Goal: Task Accomplishment & Management: Manage account settings

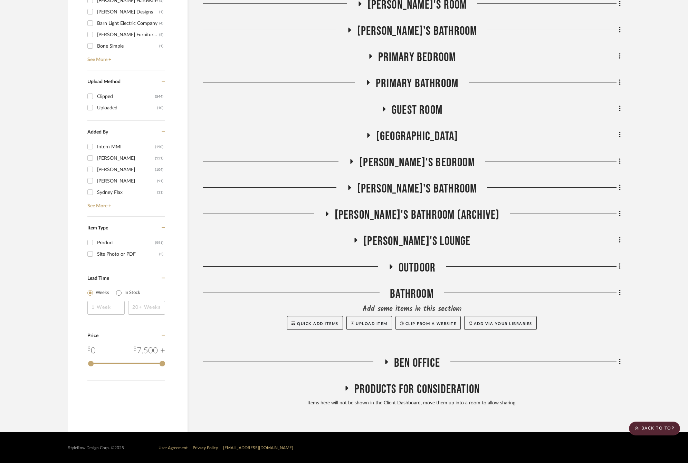
scroll to position [902, 0]
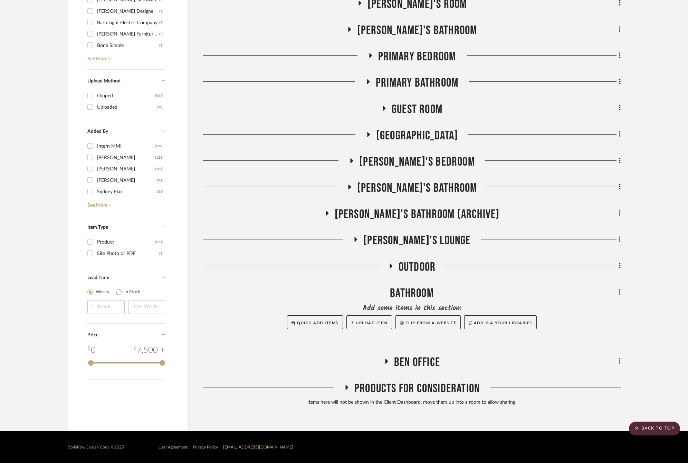
click at [403, 357] on span "Ben Office" at bounding box center [417, 362] width 46 height 15
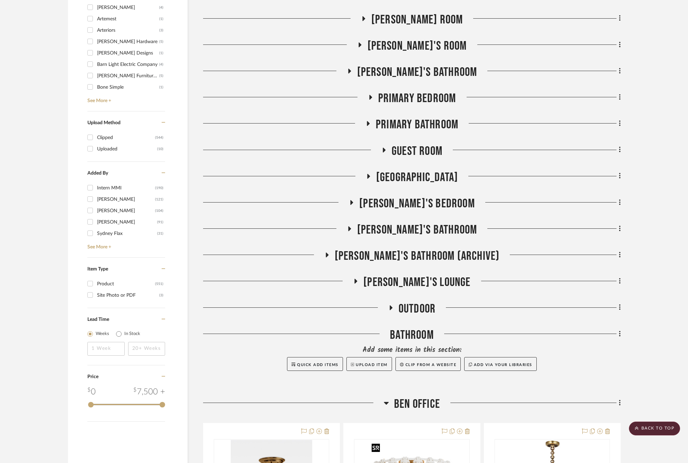
scroll to position [848, 0]
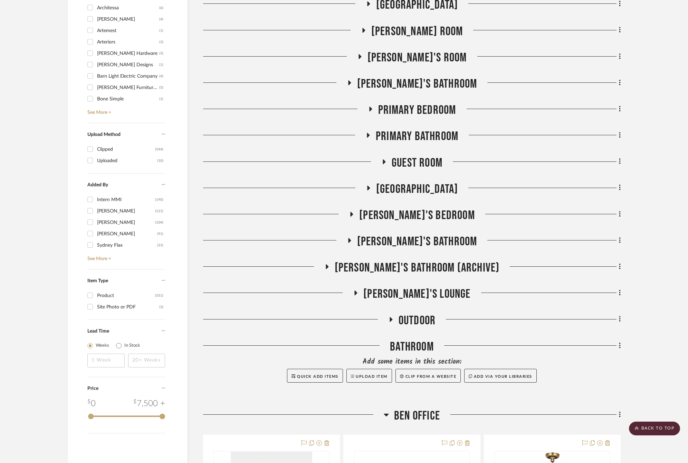
click at [409, 135] on span "Primary Bathroom" at bounding box center [417, 136] width 83 height 15
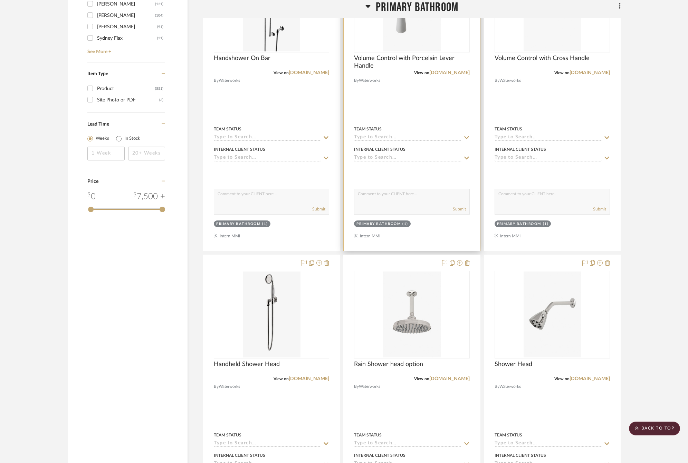
scroll to position [745, 0]
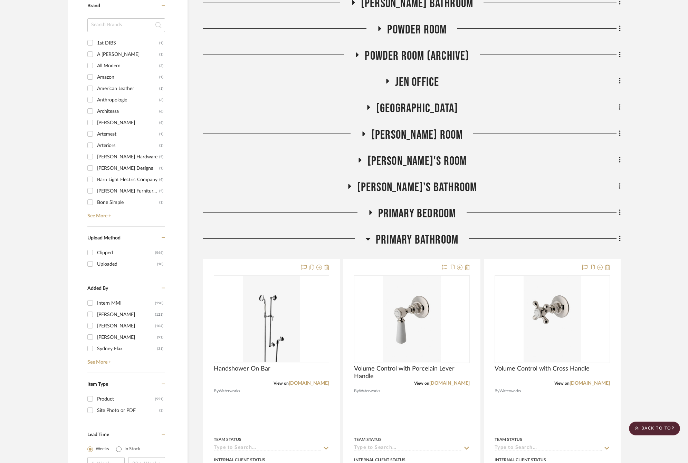
click at [402, 213] on span "Primary Bedroom" at bounding box center [417, 213] width 78 height 15
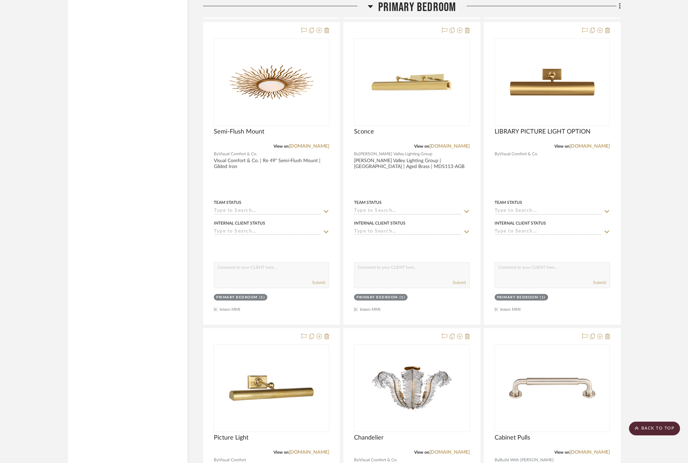
scroll to position [2194, 0]
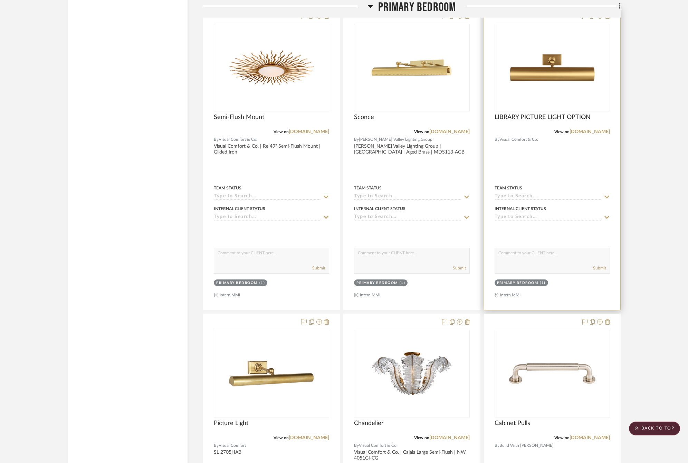
click at [545, 165] on div at bounding box center [552, 159] width 136 height 302
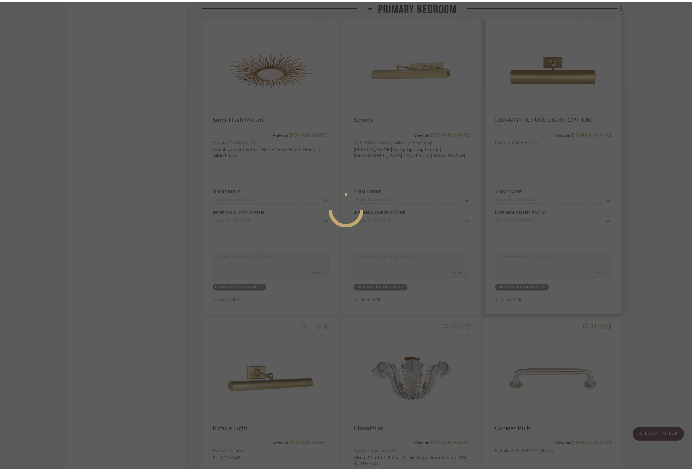
scroll to position [0, 0]
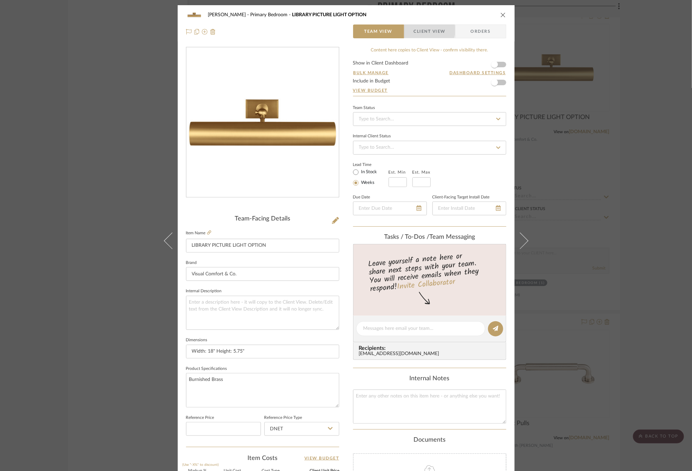
click at [419, 30] on span "Client View" at bounding box center [430, 32] width 32 height 14
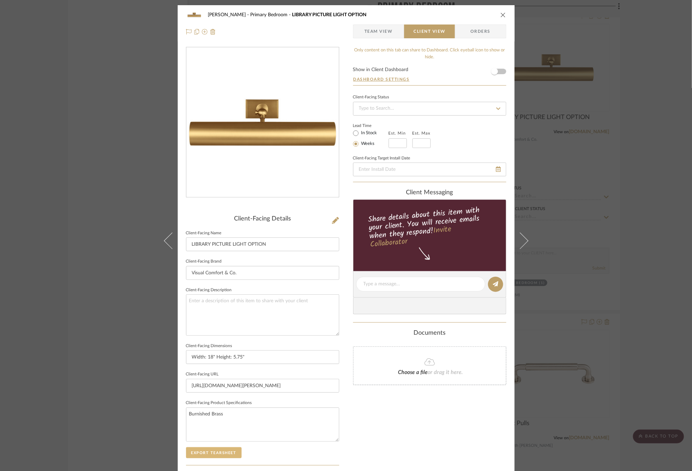
click at [220, 453] on button "Export Tearsheet" at bounding box center [214, 452] width 56 height 11
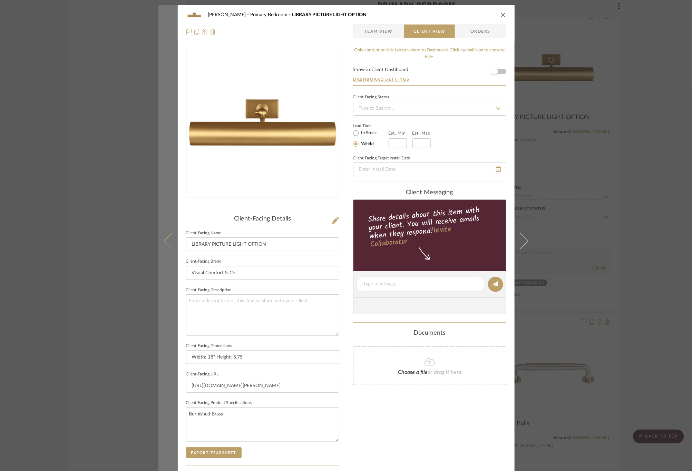
click at [165, 246] on button at bounding box center [167, 240] width 19 height 471
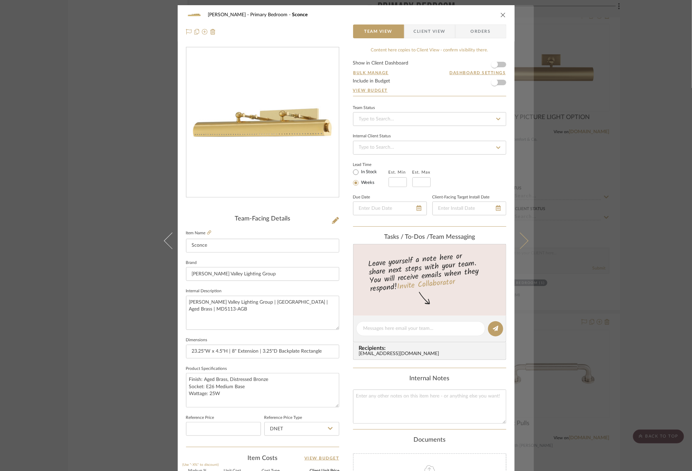
click at [517, 254] on button at bounding box center [524, 240] width 19 height 471
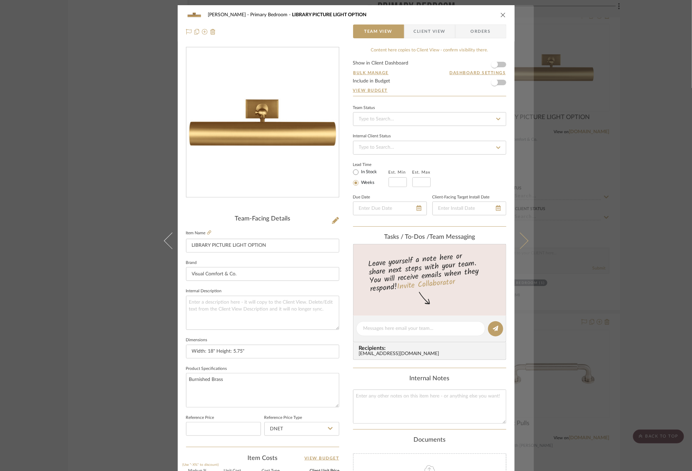
click at [520, 246] on icon at bounding box center [520, 240] width 17 height 17
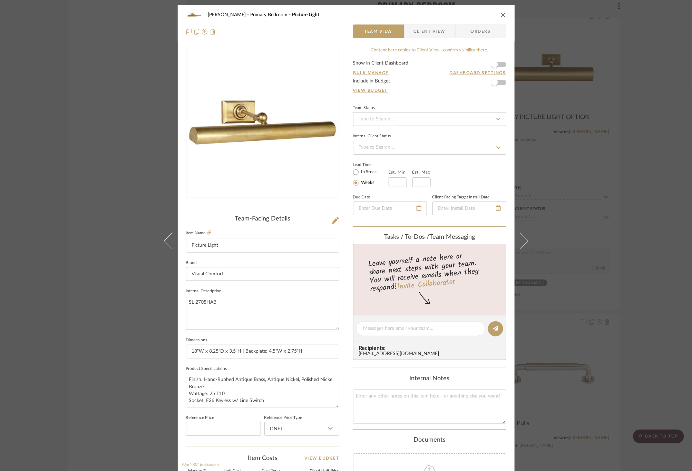
click at [426, 30] on span "Client View" at bounding box center [430, 32] width 32 height 14
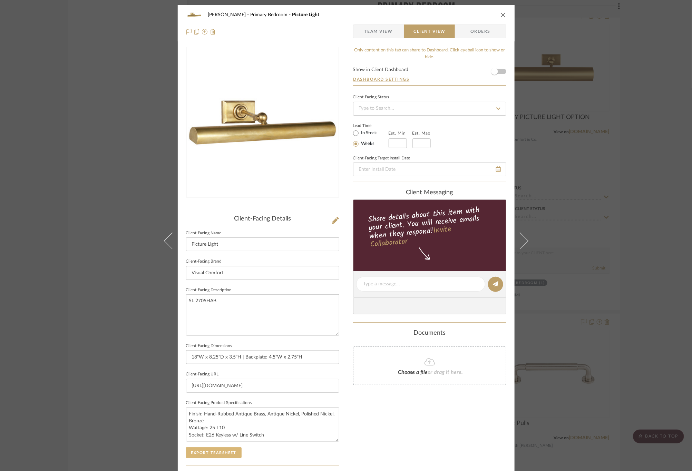
click at [209, 454] on button "Export Tearsheet" at bounding box center [214, 452] width 56 height 11
click at [609, 213] on div "[PERSON_NAME] Primary Bedroom Picture Light Team View Client View Orders Client…" at bounding box center [346, 235] width 692 height 471
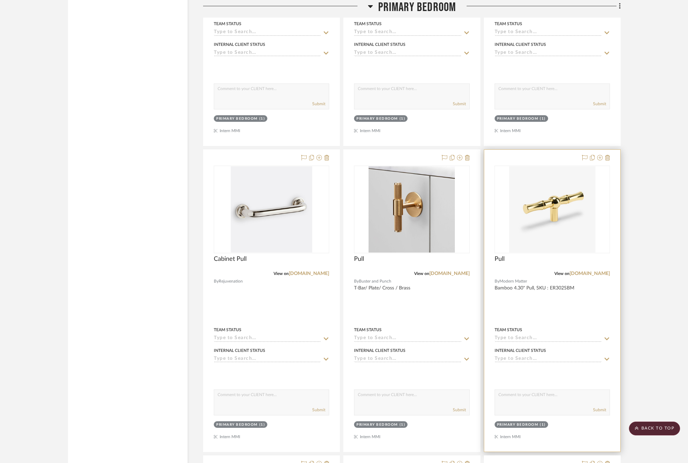
scroll to position [2660, 0]
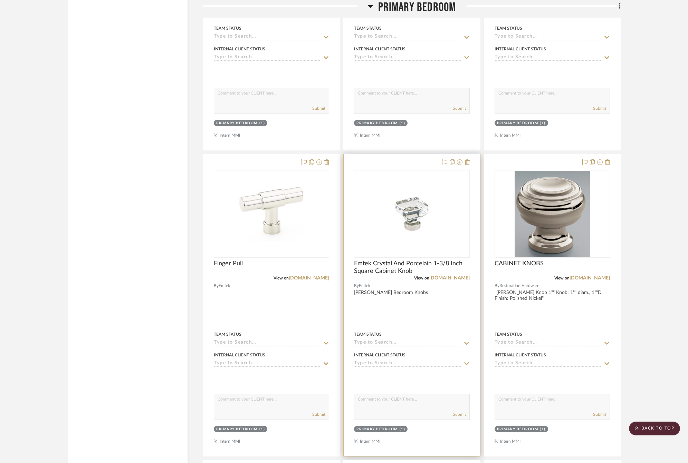
click at [421, 318] on div at bounding box center [411, 305] width 136 height 302
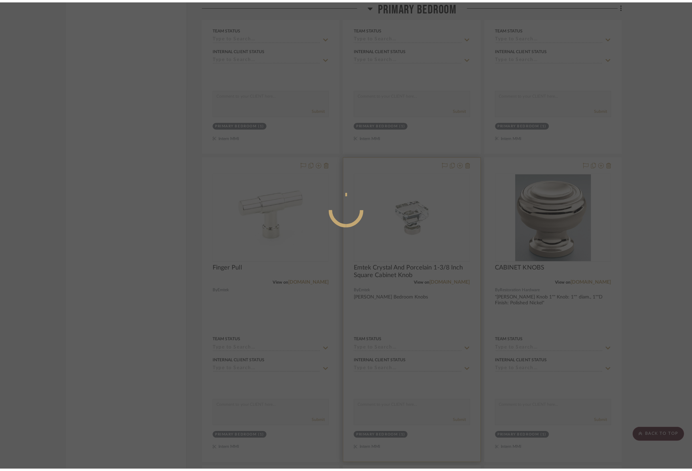
scroll to position [0, 0]
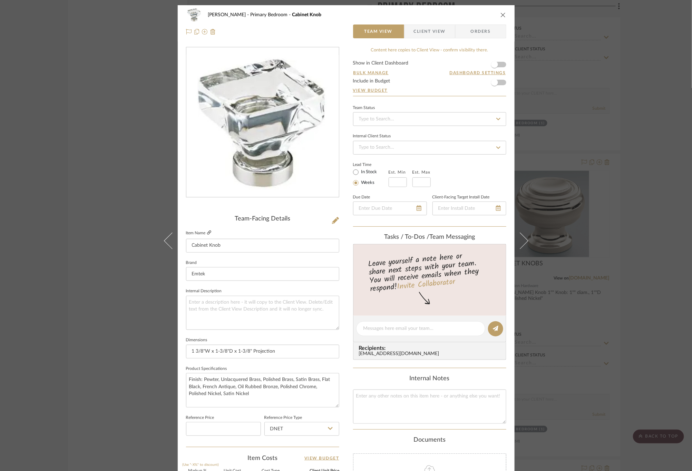
click at [207, 233] on icon at bounding box center [209, 233] width 4 height 4
click at [336, 217] on icon at bounding box center [335, 220] width 7 height 7
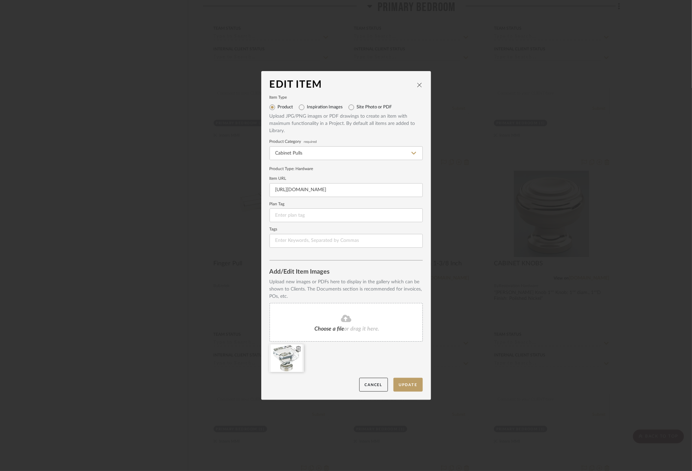
click at [296, 348] on icon at bounding box center [298, 349] width 5 height 6
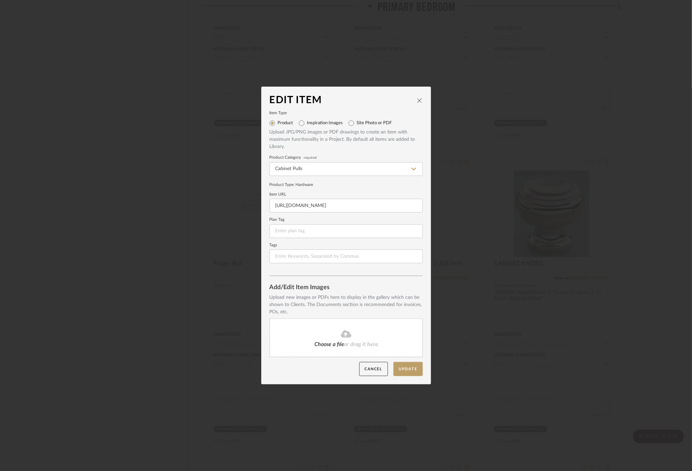
click at [334, 339] on fa-icon at bounding box center [346, 334] width 63 height 9
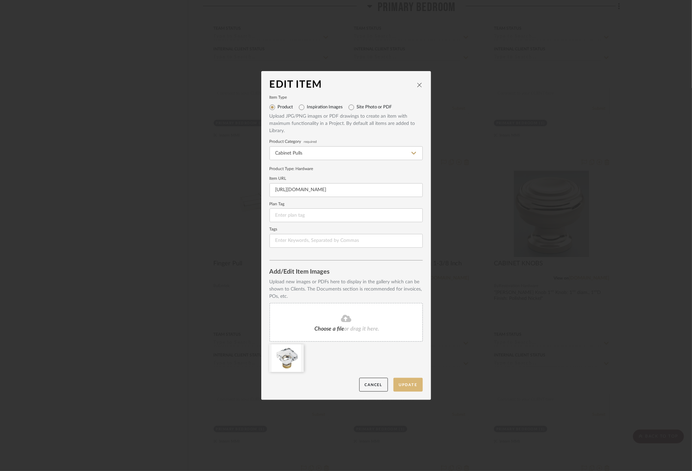
click at [411, 385] on button "Update" at bounding box center [408, 385] width 29 height 14
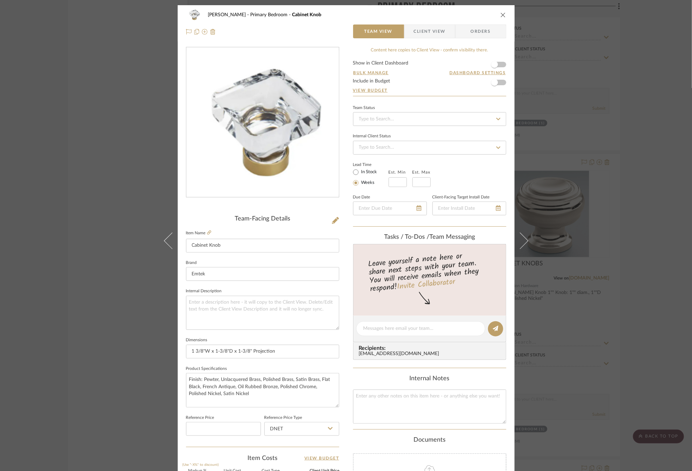
drag, startPoint x: 413, startPoint y: 39, endPoint x: 413, endPoint y: 36, distance: 3.8
click at [413, 39] on div "[PERSON_NAME] Primary Bedroom Cabinet Knob Team View Client View Orders" at bounding box center [346, 23] width 337 height 36
click at [414, 36] on span "Client View" at bounding box center [430, 32] width 32 height 14
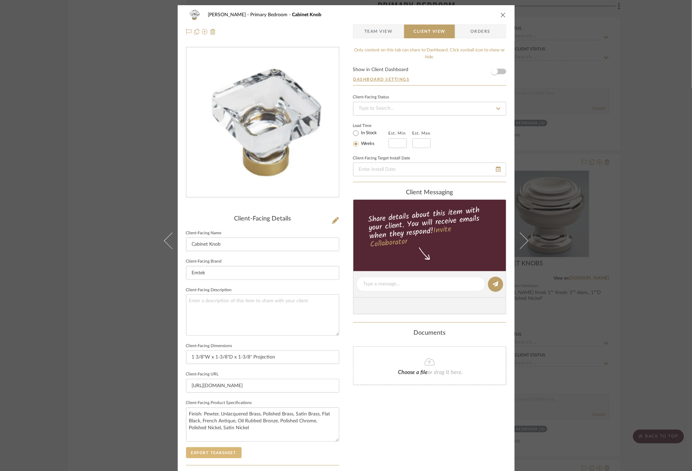
click at [231, 454] on button "Export Tearsheet" at bounding box center [214, 452] width 56 height 11
click at [631, 164] on div "[PERSON_NAME] Primary Bedroom Cabinet Knob Team View Client View Orders Client-…" at bounding box center [346, 235] width 692 height 471
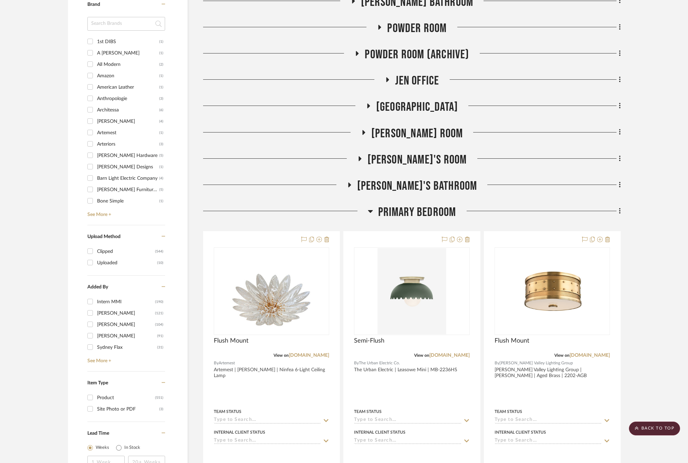
scroll to position [745, 0]
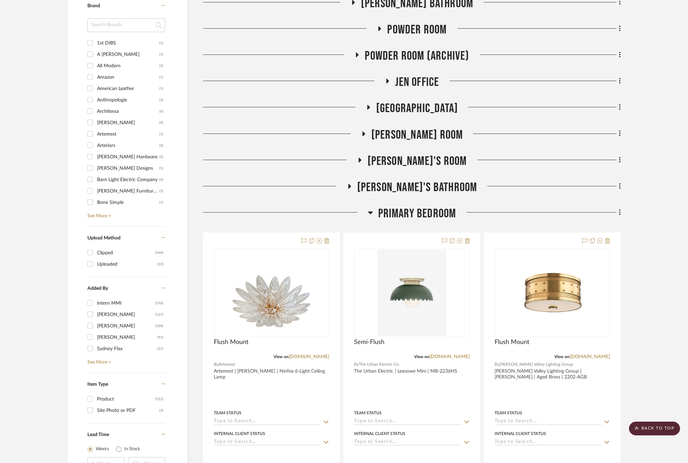
click at [418, 109] on span "[GEOGRAPHIC_DATA]" at bounding box center [417, 108] width 82 height 15
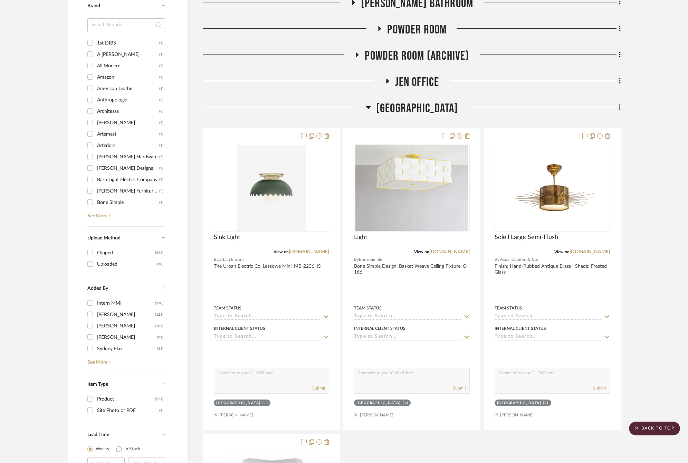
click at [412, 110] on span "[GEOGRAPHIC_DATA]" at bounding box center [417, 108] width 82 height 15
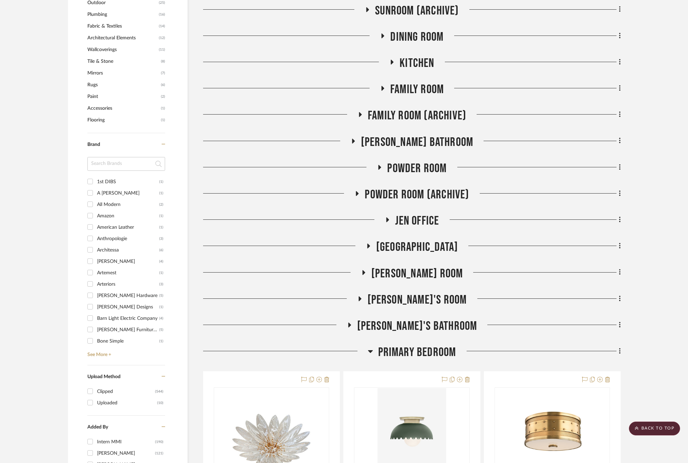
scroll to position [589, 0]
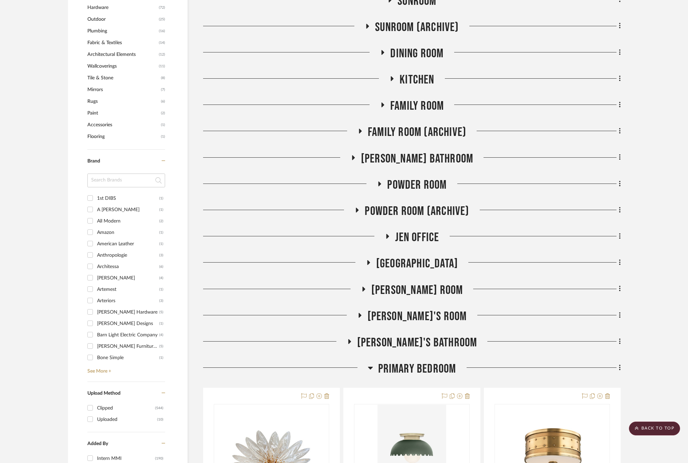
click at [434, 369] on span "Primary Bedroom" at bounding box center [417, 369] width 78 height 15
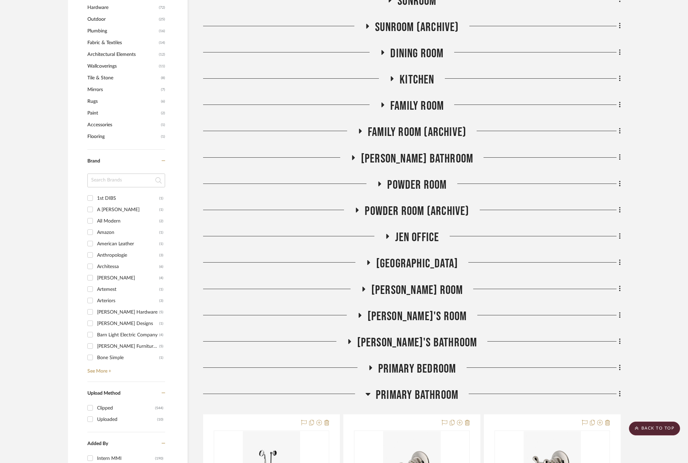
click at [382, 395] on span "Primary Bathroom" at bounding box center [417, 395] width 83 height 15
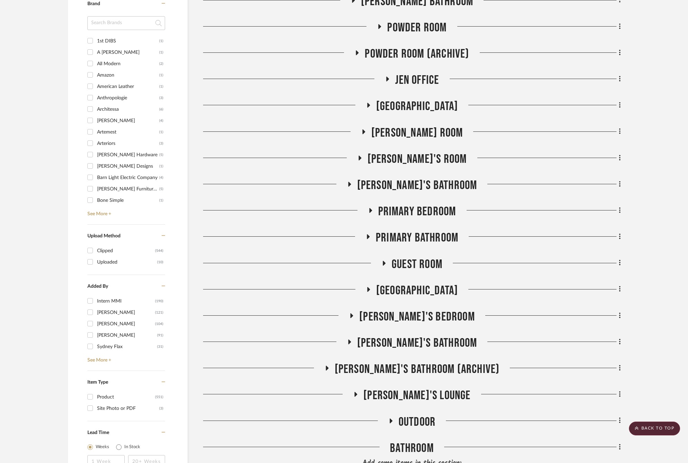
scroll to position [796, 0]
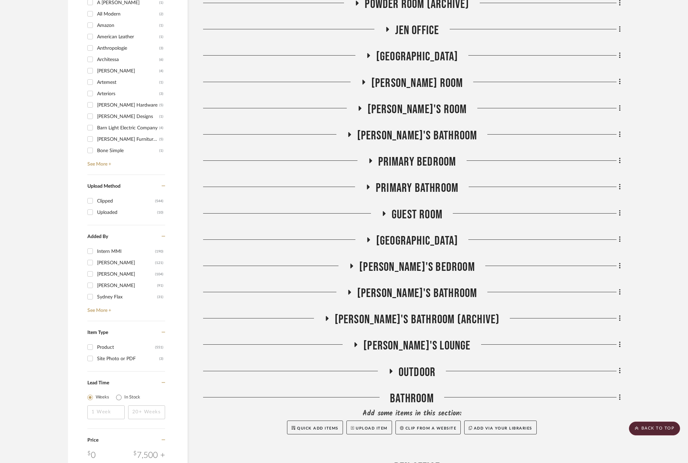
click at [403, 236] on span "[GEOGRAPHIC_DATA]" at bounding box center [417, 241] width 82 height 15
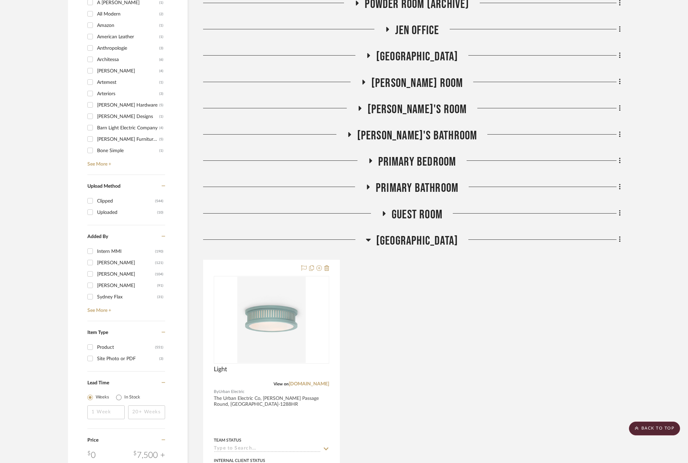
click at [403, 236] on span "[GEOGRAPHIC_DATA]" at bounding box center [417, 241] width 82 height 15
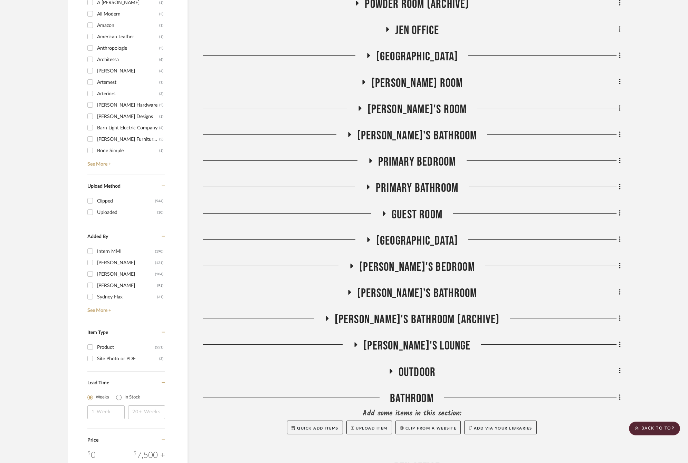
click at [406, 211] on span "Guest Room" at bounding box center [416, 214] width 51 height 15
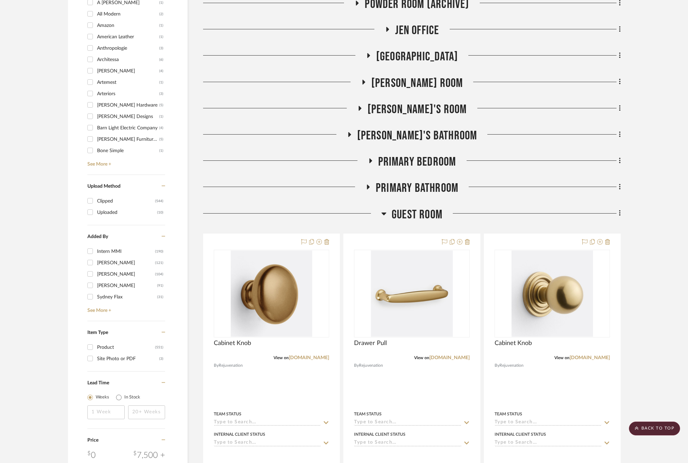
click at [406, 211] on span "Guest Room" at bounding box center [416, 214] width 51 height 15
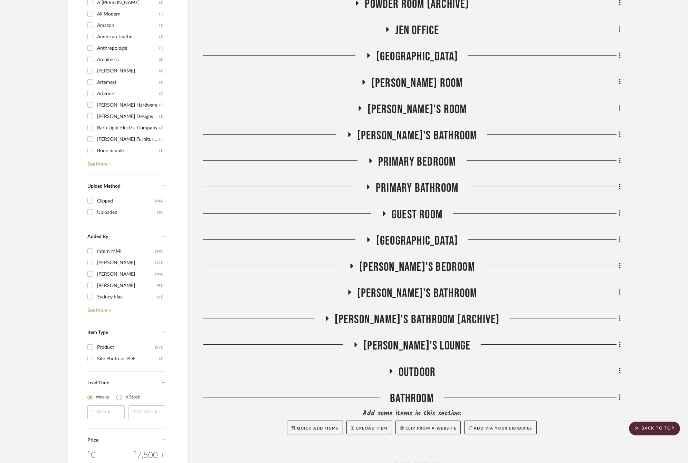
click at [406, 263] on span "[PERSON_NAME]'s Bedroom" at bounding box center [417, 267] width 116 height 15
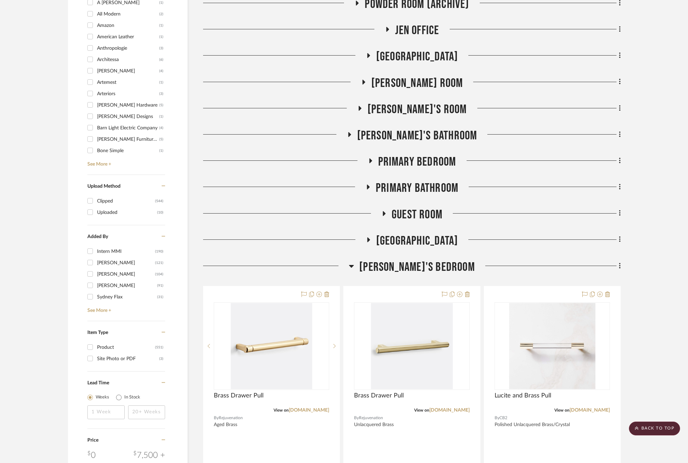
click at [406, 263] on span "[PERSON_NAME]'s Bedroom" at bounding box center [417, 267] width 116 height 15
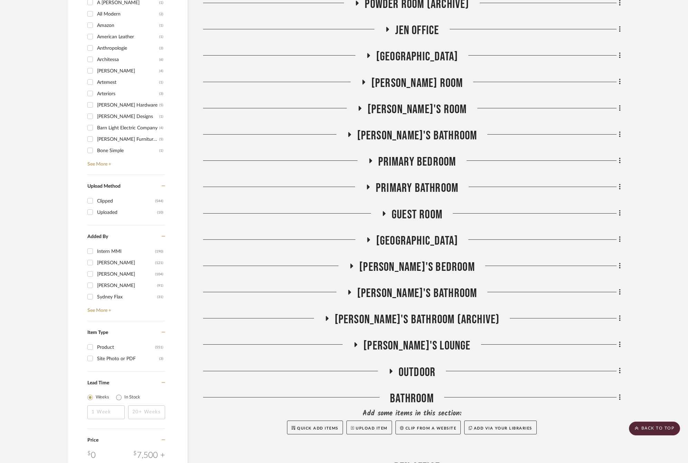
click at [401, 291] on span "[PERSON_NAME]'s Bathroom" at bounding box center [417, 293] width 120 height 15
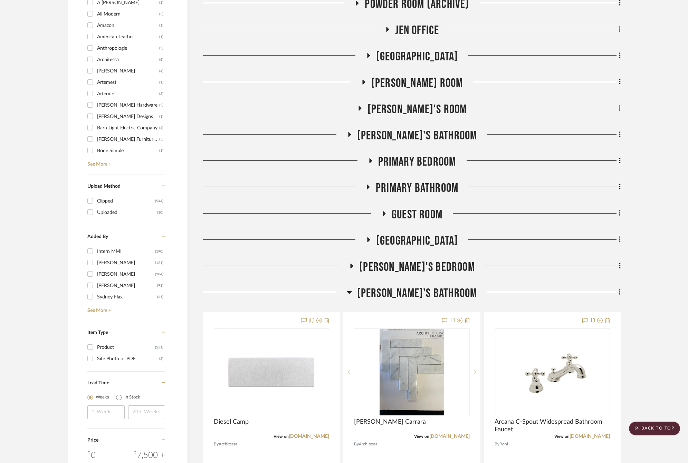
click at [401, 291] on span "[PERSON_NAME]'s Bathroom" at bounding box center [417, 293] width 120 height 15
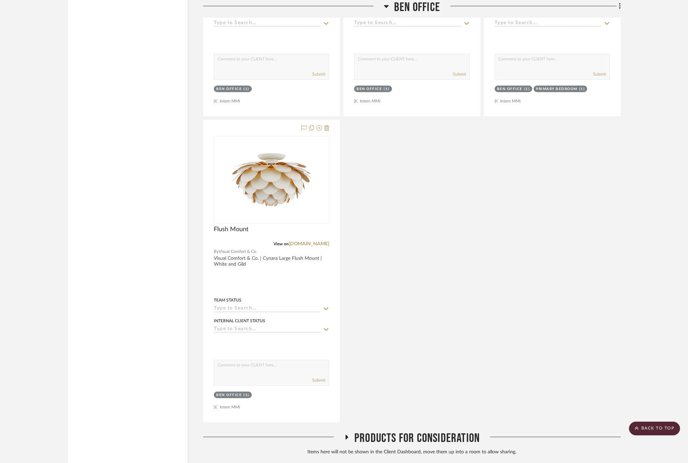
scroll to position [1521, 0]
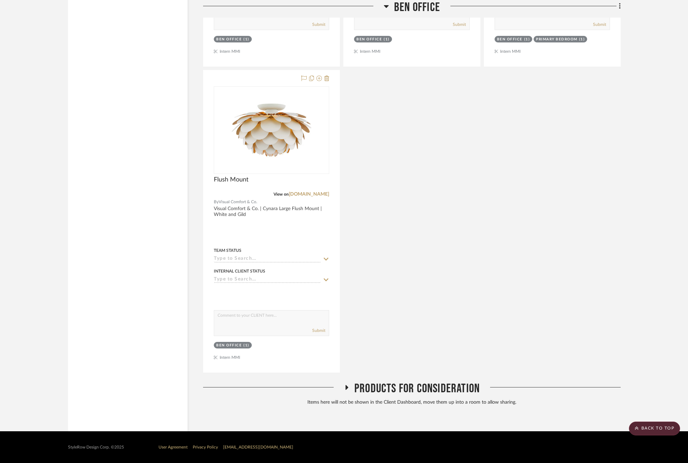
click at [377, 385] on span "Products For Consideration" at bounding box center [416, 388] width 125 height 15
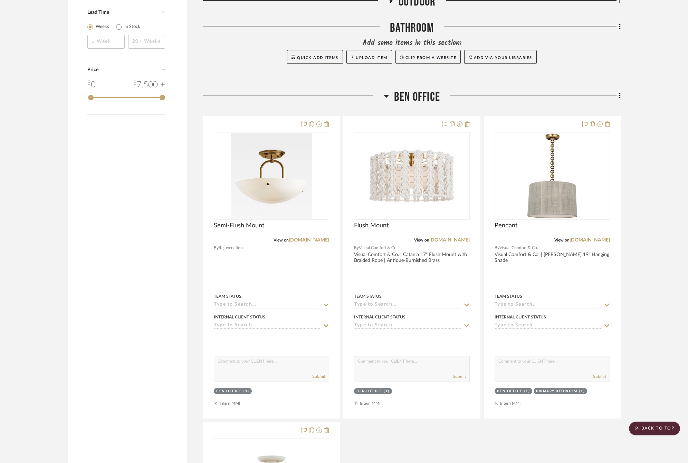
scroll to position [1055, 0]
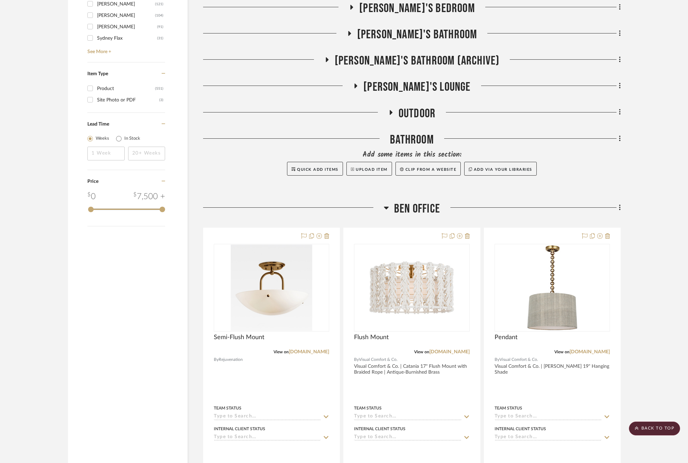
click at [411, 203] on span "Ben Office" at bounding box center [417, 209] width 46 height 15
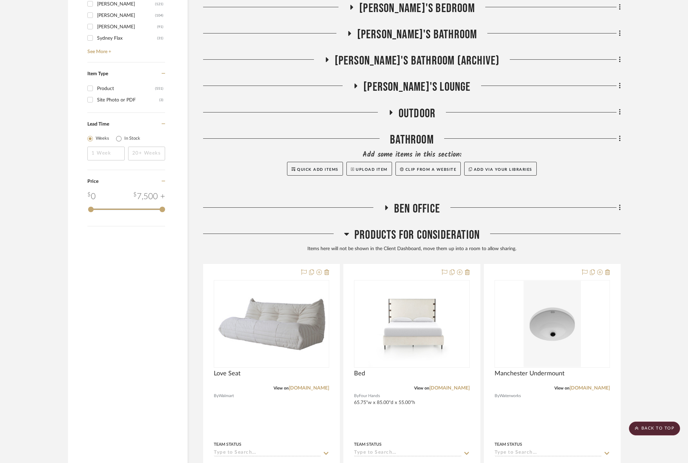
click at [413, 231] on span "Products For Consideration" at bounding box center [416, 235] width 125 height 15
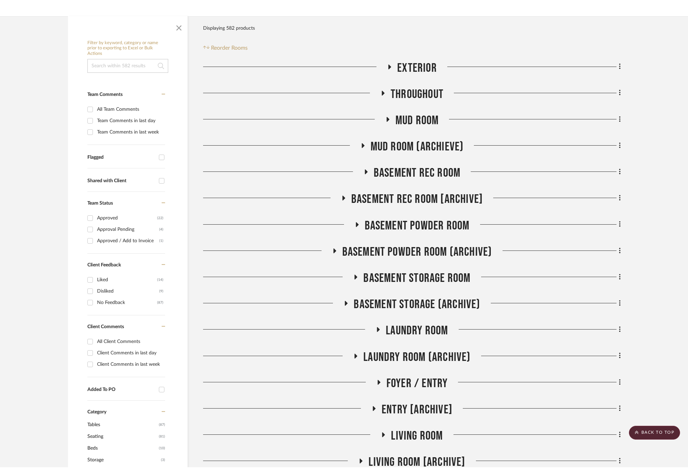
scroll to position [0, 0]
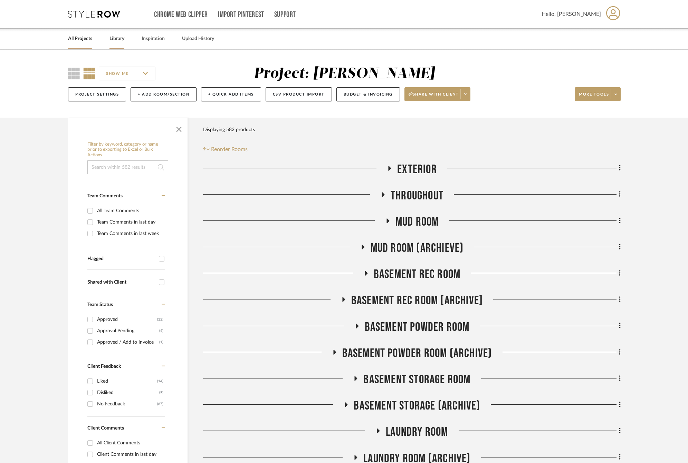
click at [111, 40] on link "Library" at bounding box center [116, 38] width 15 height 9
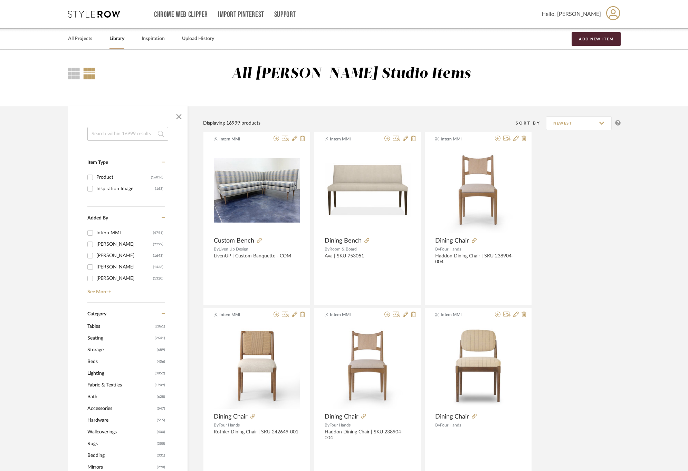
click at [133, 132] on input at bounding box center [127, 134] width 81 height 14
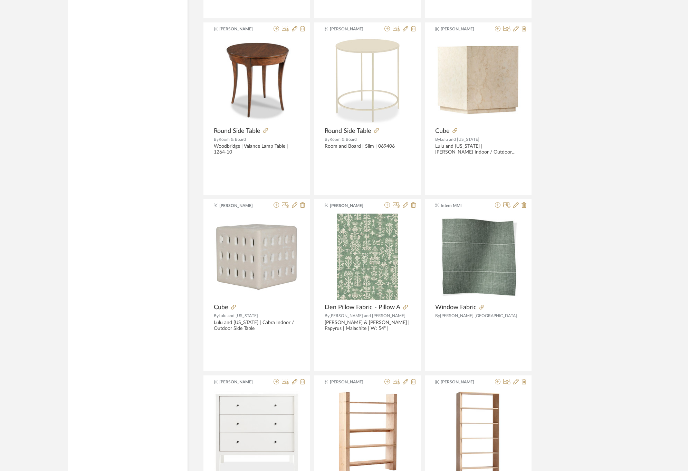
scroll to position [1139, 0]
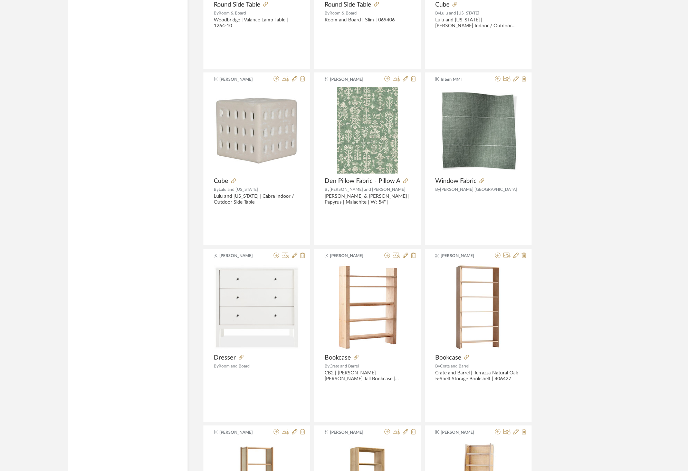
type input "roll and hill"
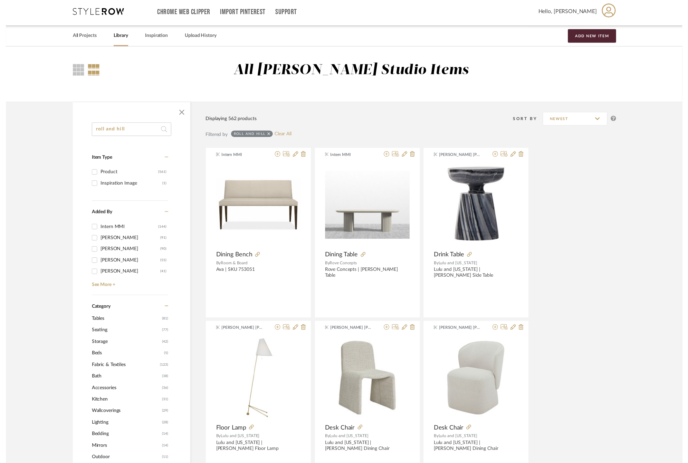
scroll to position [0, 0]
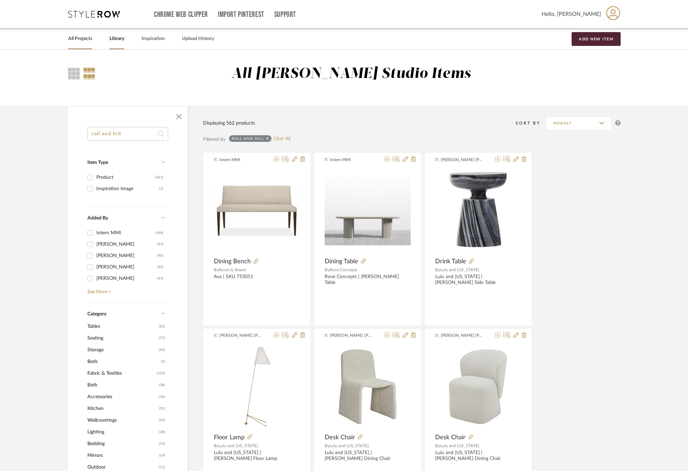
click at [87, 38] on link "All Projects" at bounding box center [80, 38] width 24 height 9
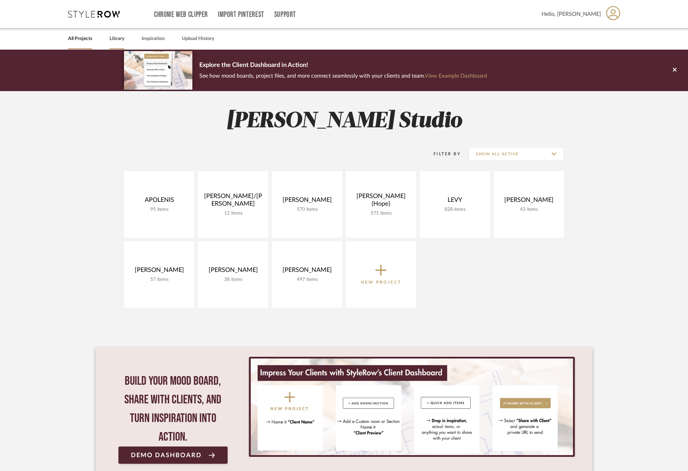
click at [117, 40] on link "Library" at bounding box center [116, 38] width 15 height 9
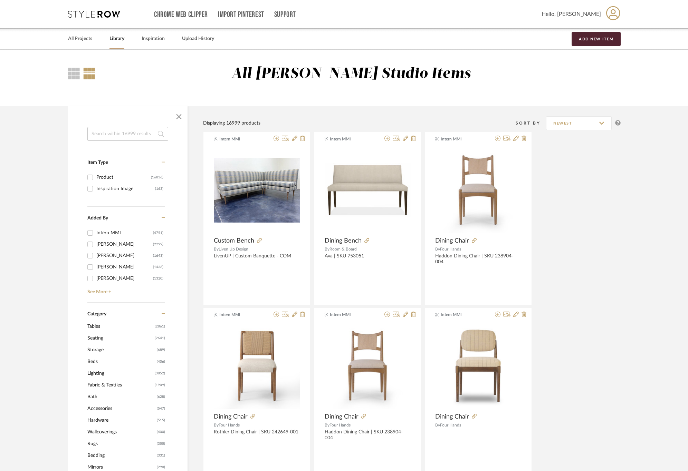
click at [115, 134] on input at bounding box center [127, 134] width 81 height 14
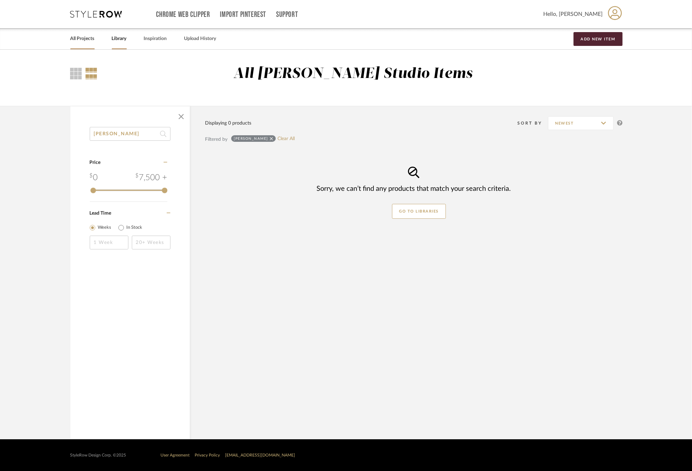
type input "[PERSON_NAME]"
click at [77, 39] on link "All Projects" at bounding box center [82, 38] width 24 height 9
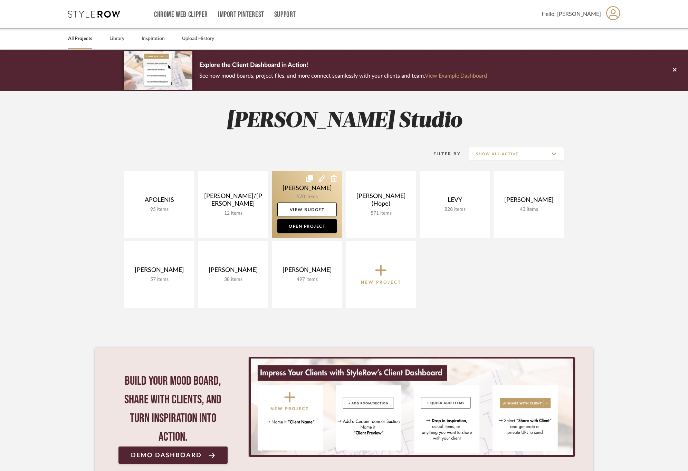
click at [285, 180] on link at bounding box center [307, 204] width 70 height 67
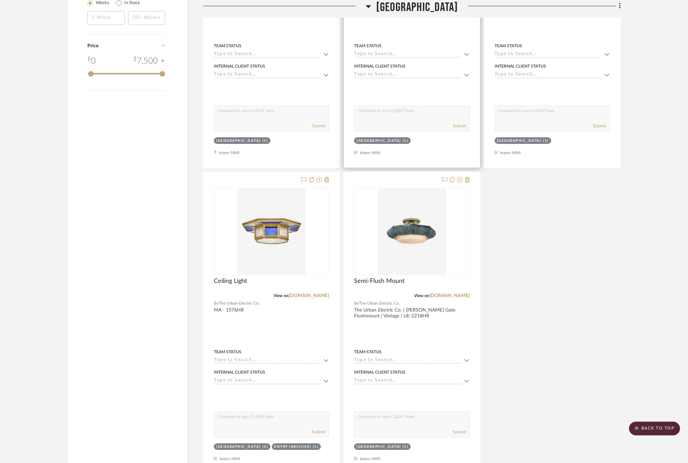
scroll to position [984, 0]
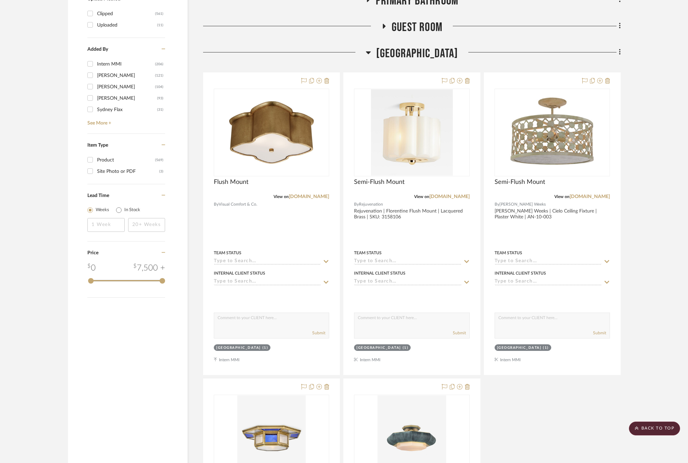
click at [416, 51] on span "[GEOGRAPHIC_DATA]" at bounding box center [417, 53] width 82 height 15
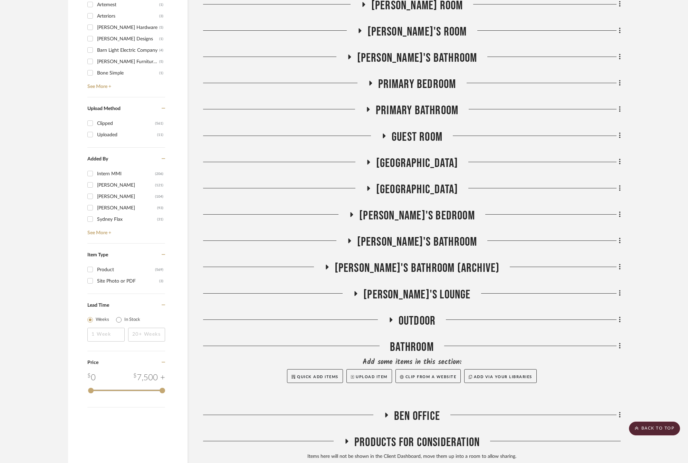
scroll to position [824, 0]
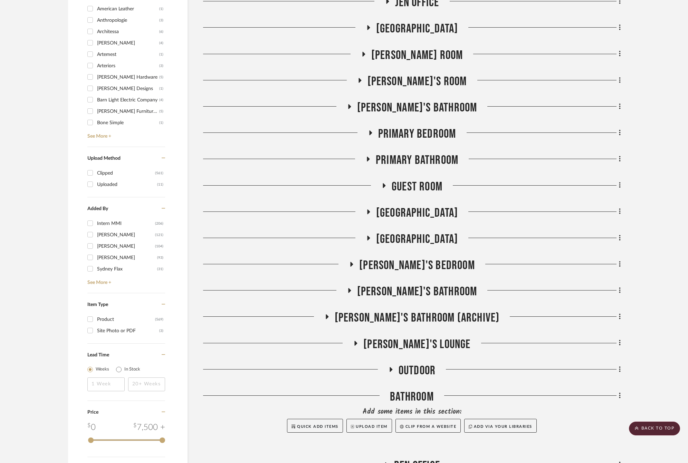
click at [425, 156] on span "Primary Bathroom" at bounding box center [417, 160] width 83 height 15
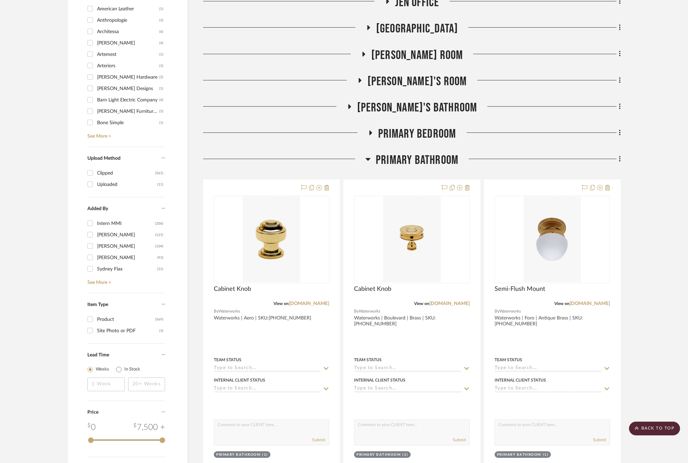
click at [425, 136] on span "Primary Bedroom" at bounding box center [417, 134] width 78 height 15
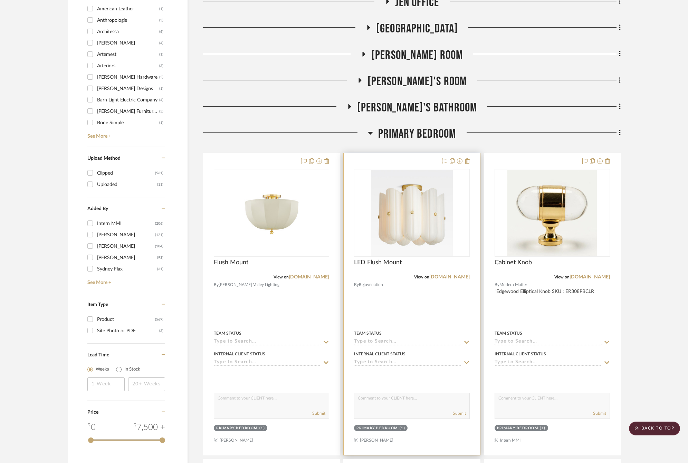
click at [423, 302] on div at bounding box center [411, 304] width 136 height 302
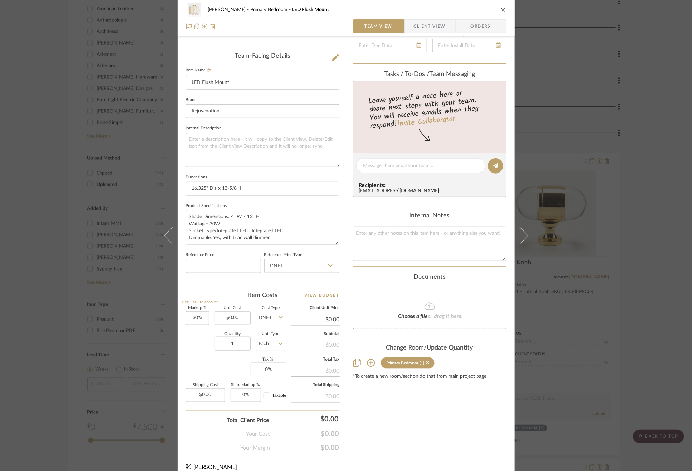
scroll to position [172, 0]
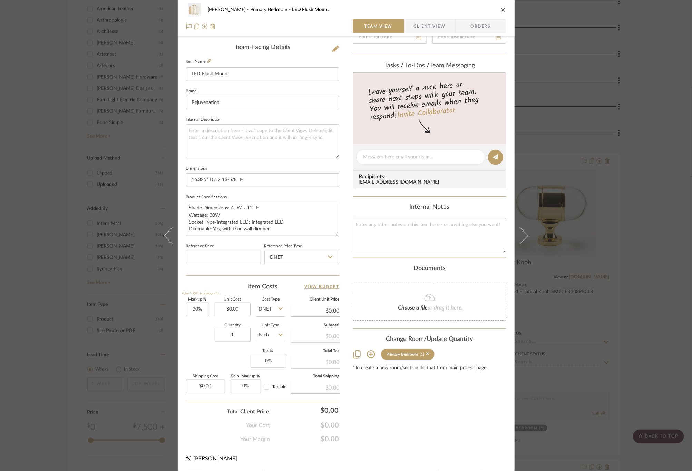
click at [368, 353] on icon at bounding box center [371, 354] width 8 height 8
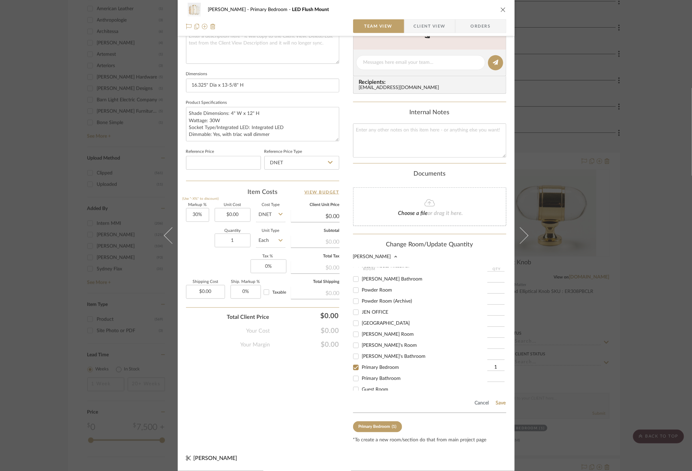
scroll to position [259, 0]
click at [355, 379] on input "[GEOGRAPHIC_DATA]" at bounding box center [355, 382] width 11 height 11
checkbox input "true"
type input "1"
click at [352, 349] on input "Primary Bedroom" at bounding box center [355, 349] width 11 height 11
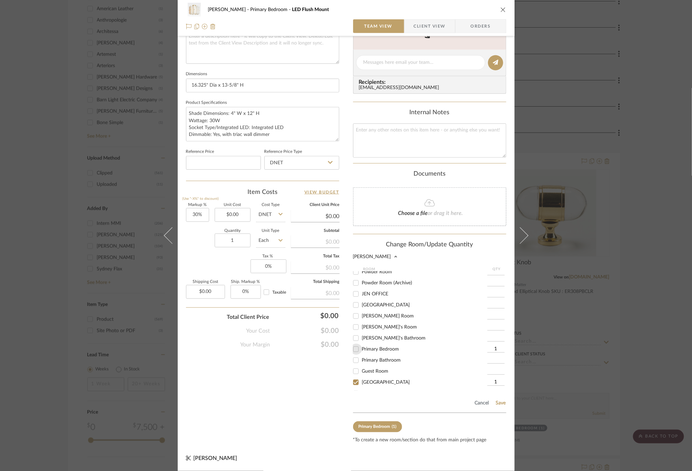
checkbox input "false"
click at [496, 402] on button "Save" at bounding box center [501, 403] width 11 height 6
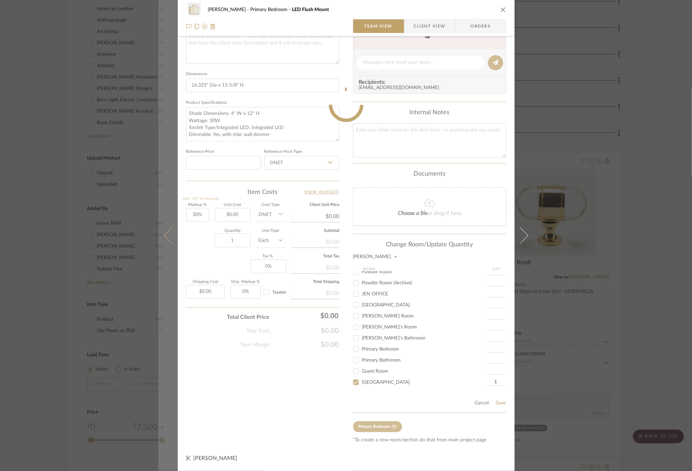
scroll to position [172, 0]
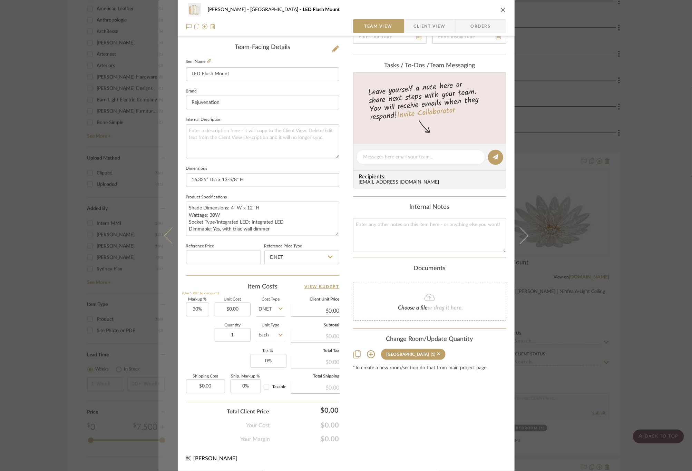
click at [164, 235] on icon at bounding box center [172, 235] width 17 height 17
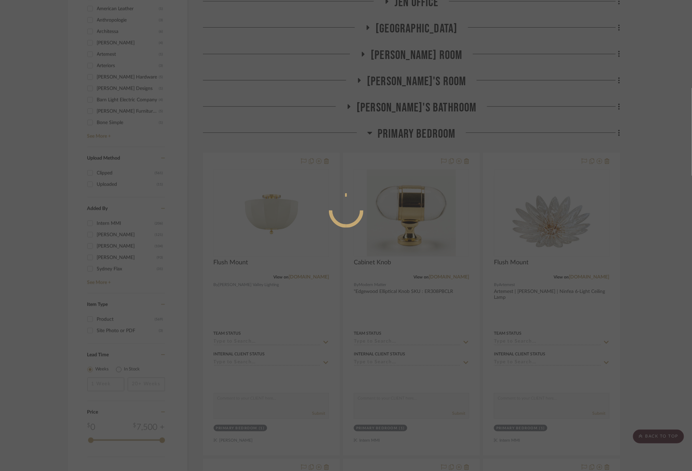
scroll to position [0, 0]
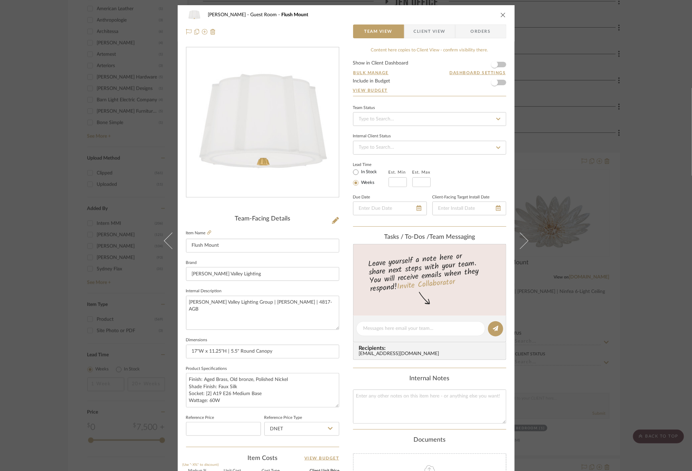
click at [628, 223] on div "[PERSON_NAME] Guest Room Flush Mount Team View Client View Orders Team-Facing D…" at bounding box center [346, 235] width 692 height 471
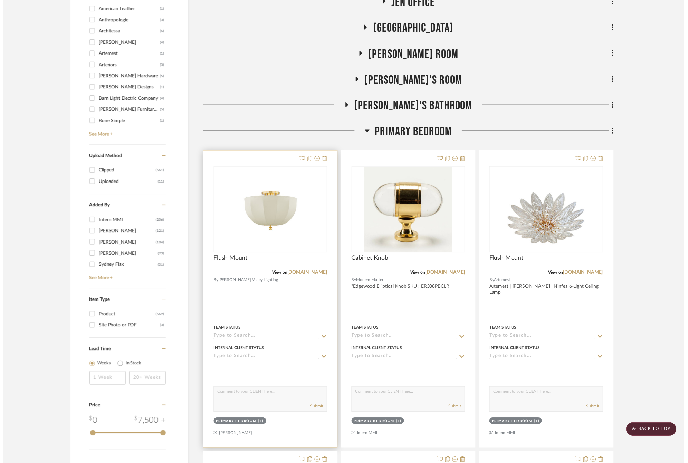
scroll to position [824, 0]
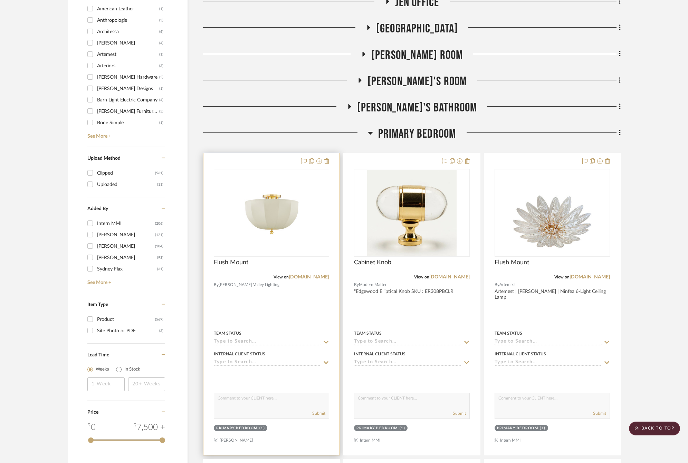
click at [263, 300] on div at bounding box center [271, 304] width 136 height 302
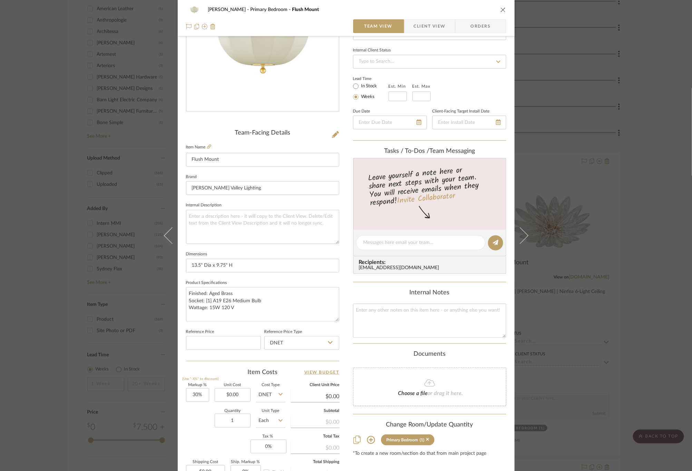
scroll to position [172, 0]
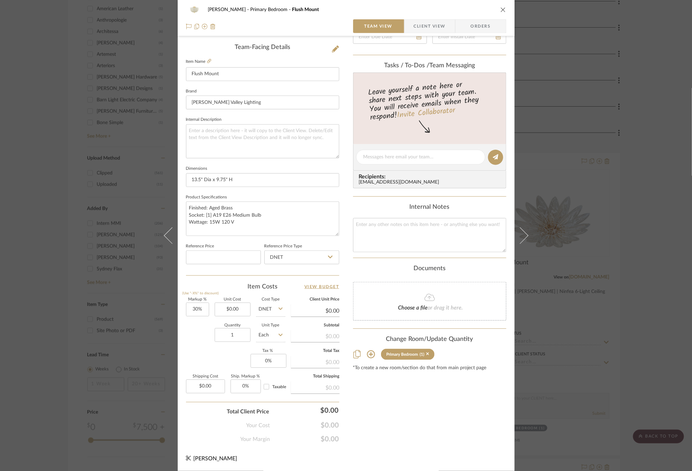
click at [371, 354] on icon at bounding box center [371, 354] width 8 height 8
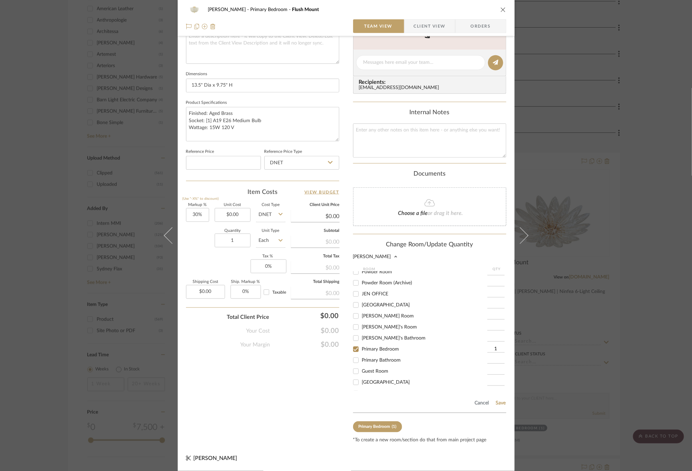
scroll to position [269, 0]
click at [352, 379] on input "[GEOGRAPHIC_DATA]" at bounding box center [355, 382] width 11 height 11
checkbox input "true"
type input "1"
click at [351, 350] on input "Primary Bedroom" at bounding box center [355, 349] width 11 height 11
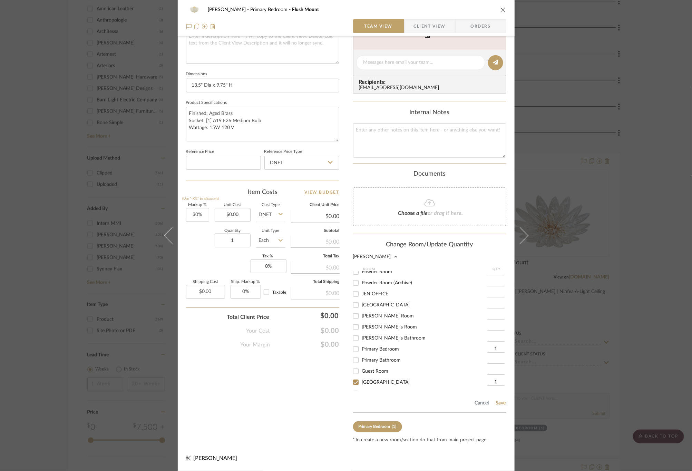
checkbox input "false"
click at [497, 402] on button "Save" at bounding box center [501, 403] width 11 height 6
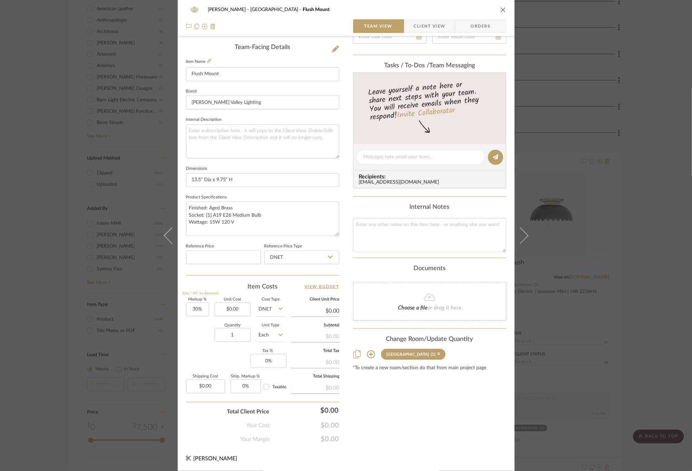
scroll to position [172, 0]
click at [636, 280] on div "[PERSON_NAME] Stair [PERSON_NAME] Flush Mount Team View Client View Orders Team…" at bounding box center [346, 235] width 692 height 471
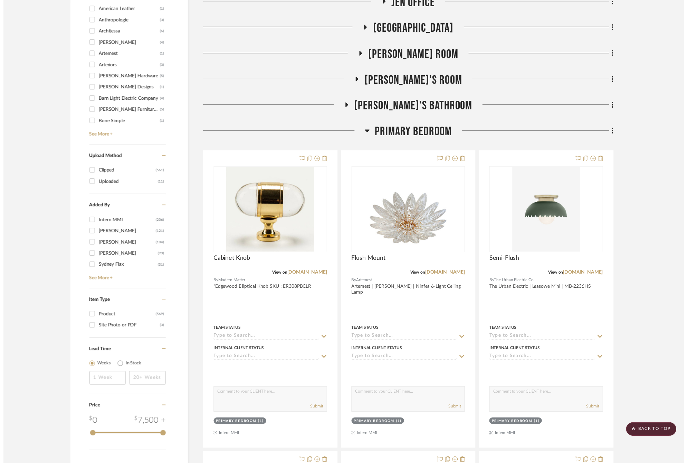
scroll to position [824, 0]
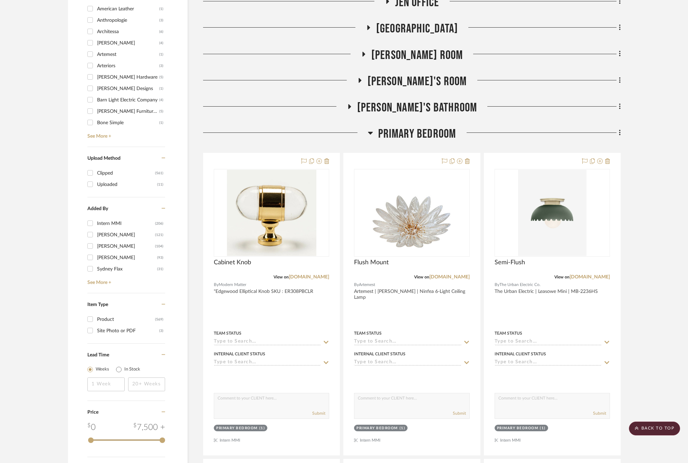
click at [424, 130] on span "Primary Bedroom" at bounding box center [417, 134] width 78 height 15
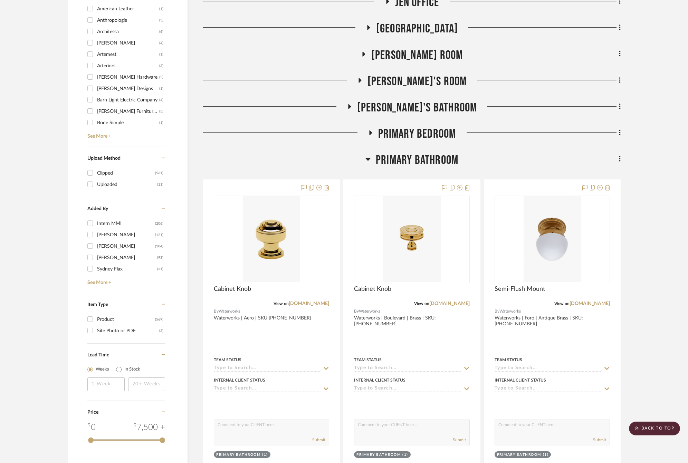
click at [419, 156] on span "Primary Bathroom" at bounding box center [417, 160] width 83 height 15
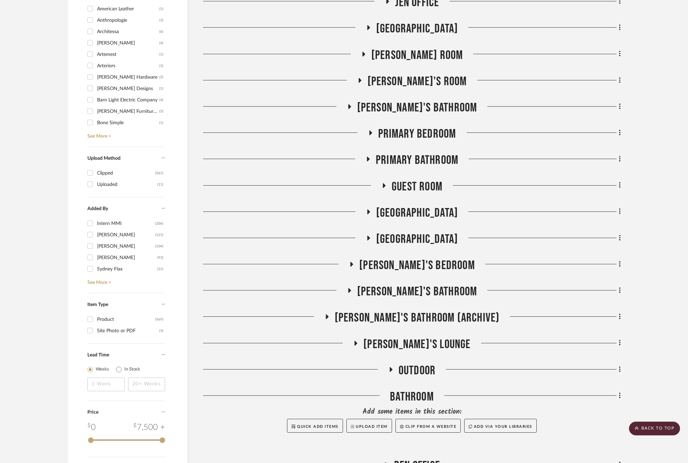
click at [404, 210] on span "[GEOGRAPHIC_DATA]" at bounding box center [417, 213] width 82 height 15
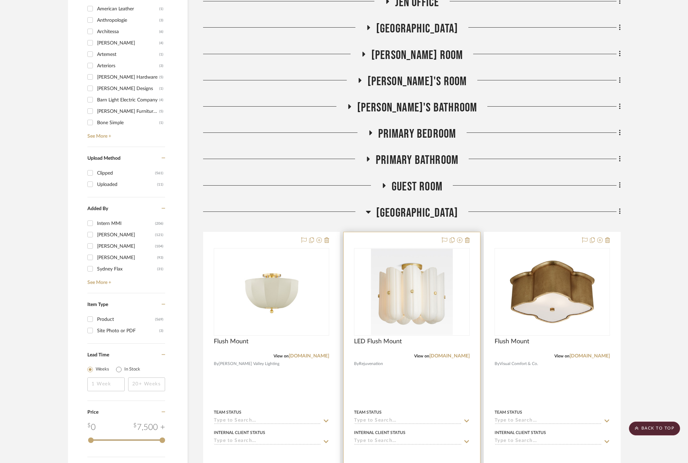
click at [413, 372] on div at bounding box center [411, 383] width 136 height 302
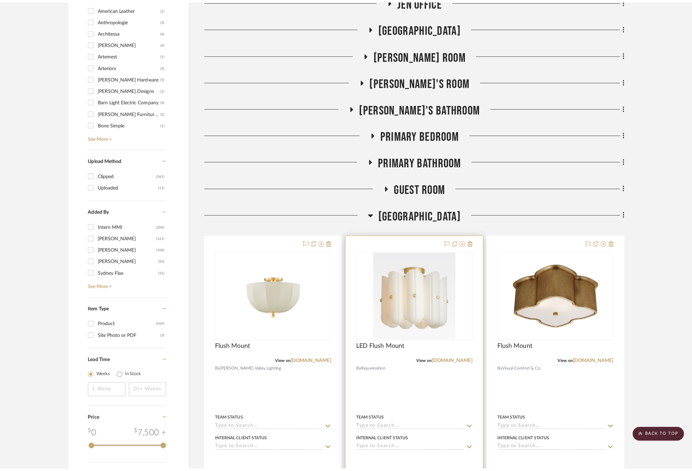
scroll to position [0, 0]
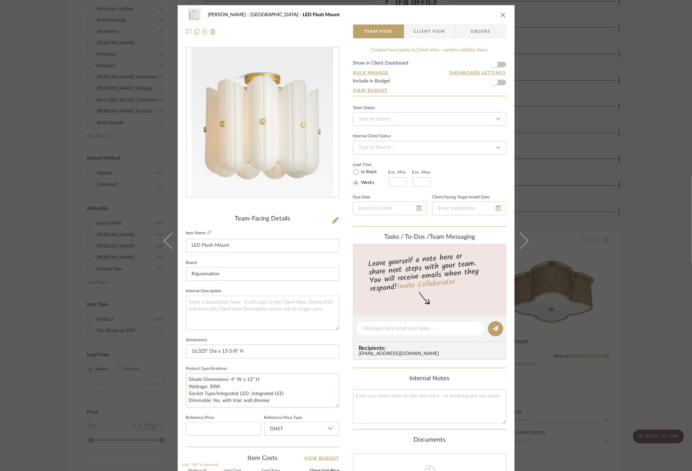
click at [186, 380] on textarea "Shade Dimensions: 4" W x 12" H Wattage: 30W Socket Type/Integrated LED: Integra…" at bounding box center [262, 390] width 153 height 34
drag, startPoint x: 257, startPoint y: 386, endPoint x: 178, endPoint y: 390, distance: 78.8
click at [178, 390] on div "[PERSON_NAME] Stair [PERSON_NAME] LED Flush Mount Team View Client View Orders …" at bounding box center [346, 324] width 337 height 638
drag, startPoint x: 220, startPoint y: 389, endPoint x: 184, endPoint y: 391, distance: 36.3
click at [186, 391] on textarea "Finish: Aged Brass, Bronze, Nickel Wattage: 30W Socket Type/Integrated LED: Int…" at bounding box center [262, 390] width 153 height 34
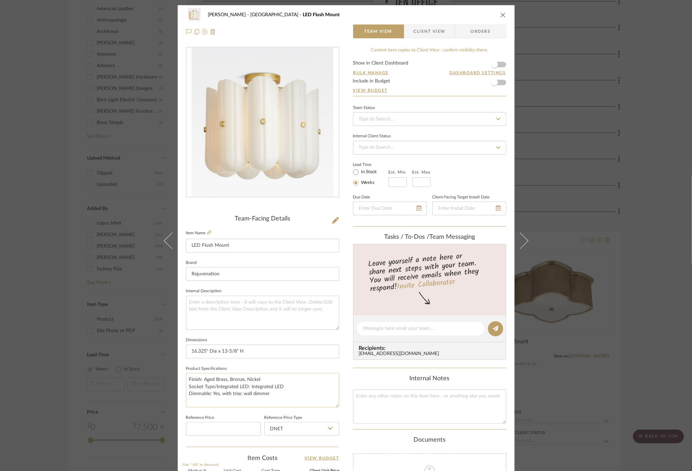
click at [282, 392] on textarea "Finish: Aged Brass, Bronze, Nickel Socket Type/Integrated LED: Integrated LED D…" at bounding box center [262, 390] width 153 height 34
paste textarea "Wattage: 30W"
type textarea "Finish: Aged Brass, Bronze, Nickel Socket Type/Integrated LED: Integrated LED D…"
click at [288, 365] on fieldset "Product Specifications Finish: Aged Brass, Bronze, Nickel Socket Type/Integrate…" at bounding box center [262, 385] width 153 height 43
click at [426, 35] on span "Client View" at bounding box center [430, 32] width 32 height 14
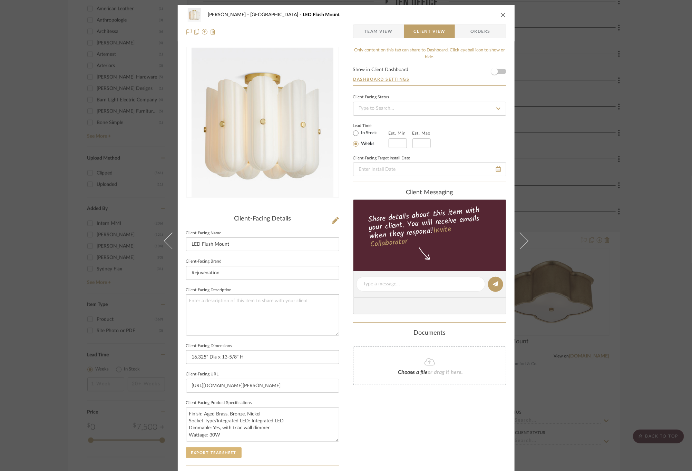
click at [228, 457] on button "Export Tearsheet" at bounding box center [214, 452] width 56 height 11
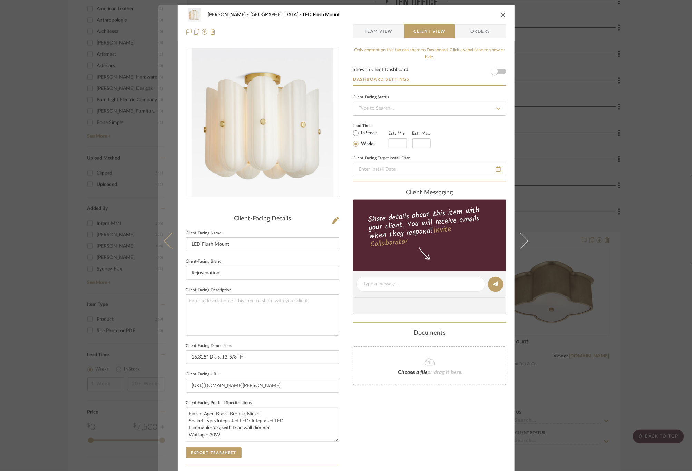
click at [165, 239] on icon at bounding box center [172, 240] width 17 height 17
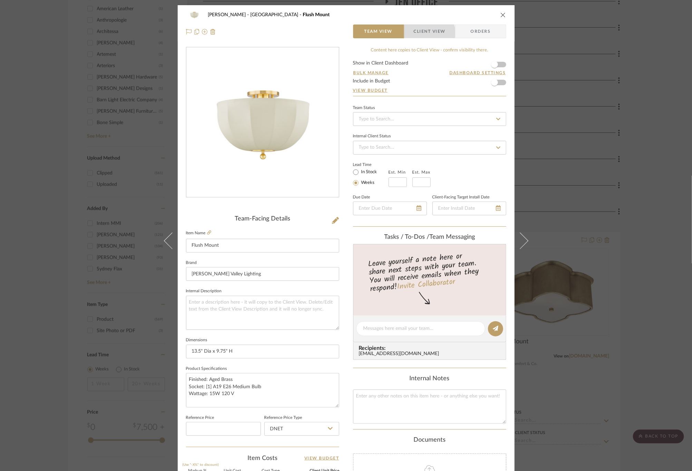
click at [414, 35] on span "Client View" at bounding box center [430, 32] width 32 height 14
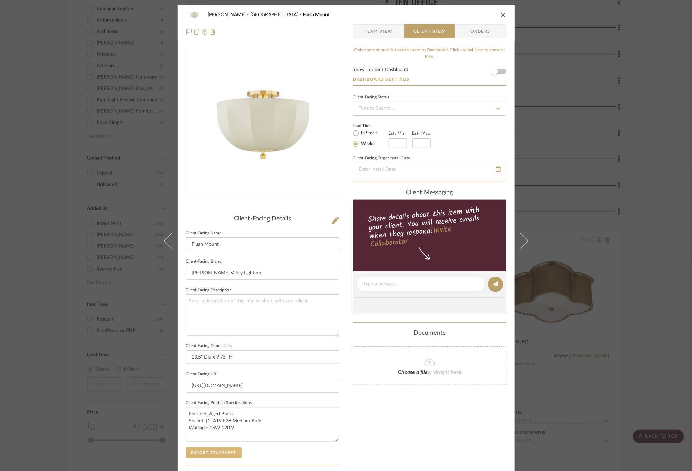
click at [214, 453] on button "Export Tearsheet" at bounding box center [214, 452] width 56 height 11
click at [657, 194] on div "[PERSON_NAME] Stair [PERSON_NAME] Flush Mount Team View Client View Orders Clie…" at bounding box center [346, 235] width 692 height 471
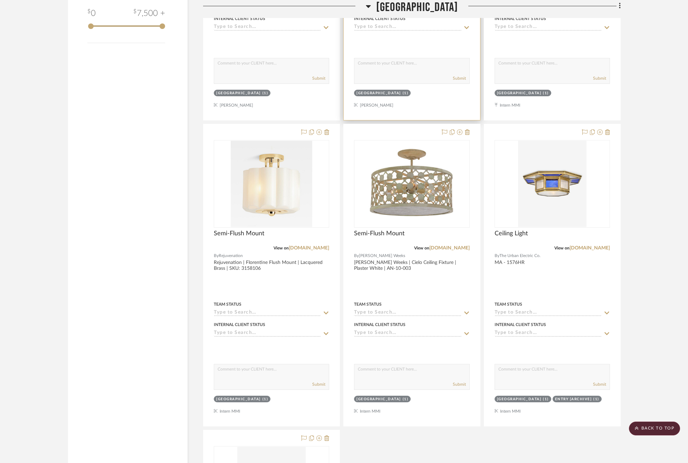
scroll to position [928, 0]
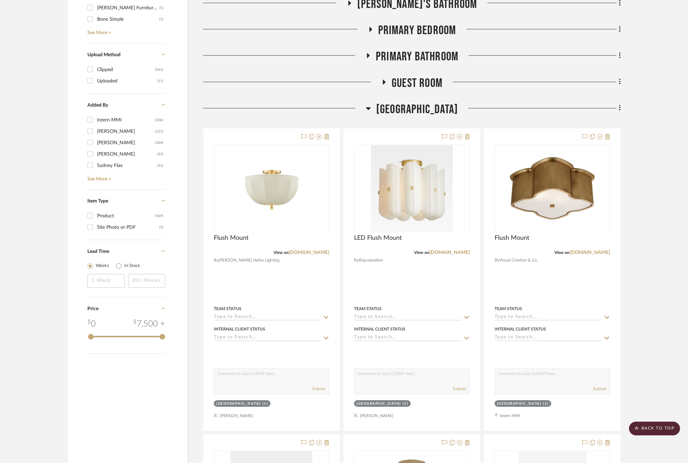
click at [411, 111] on span "[GEOGRAPHIC_DATA]" at bounding box center [417, 109] width 82 height 15
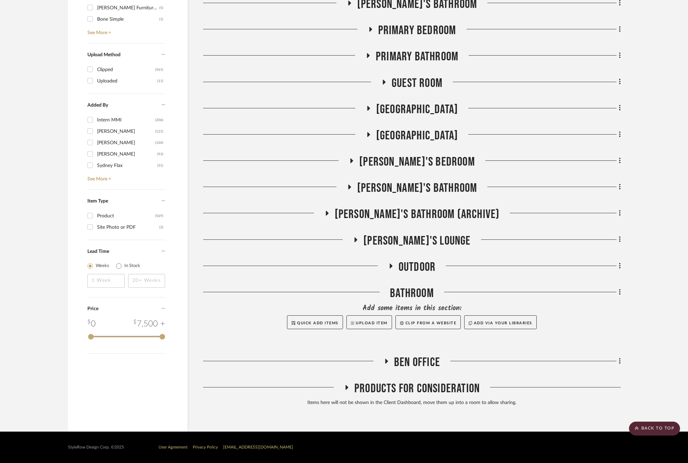
click at [422, 53] on span "Primary Bathroom" at bounding box center [417, 56] width 83 height 15
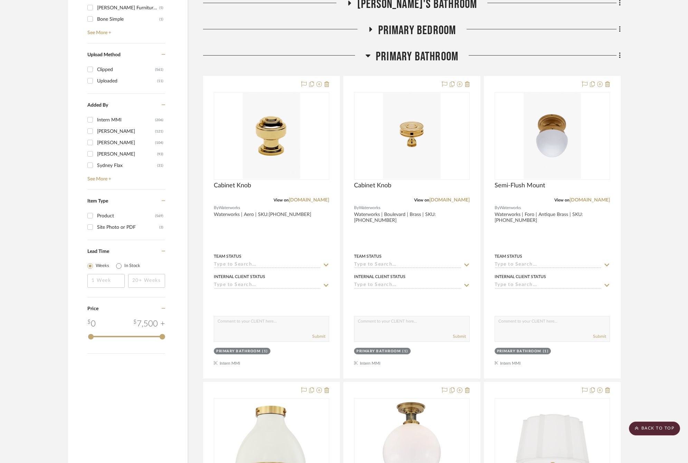
click at [422, 53] on span "Primary Bathroom" at bounding box center [417, 56] width 83 height 15
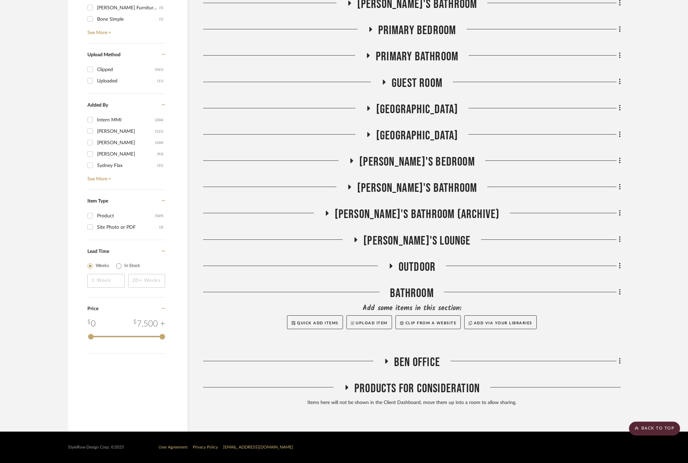
click at [415, 56] on span "Primary Bathroom" at bounding box center [417, 56] width 83 height 15
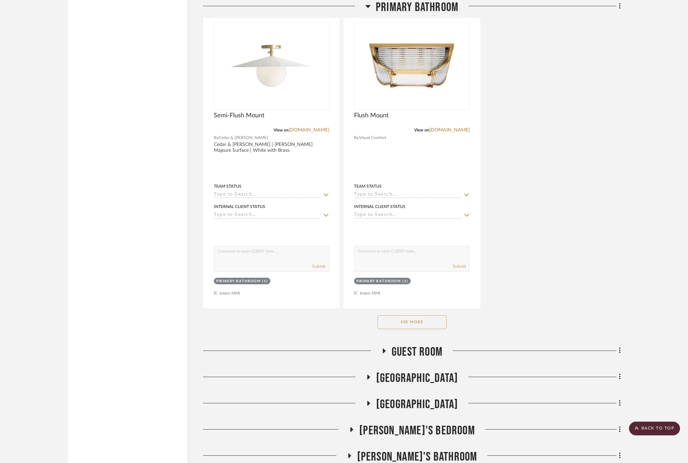
scroll to position [1705, 0]
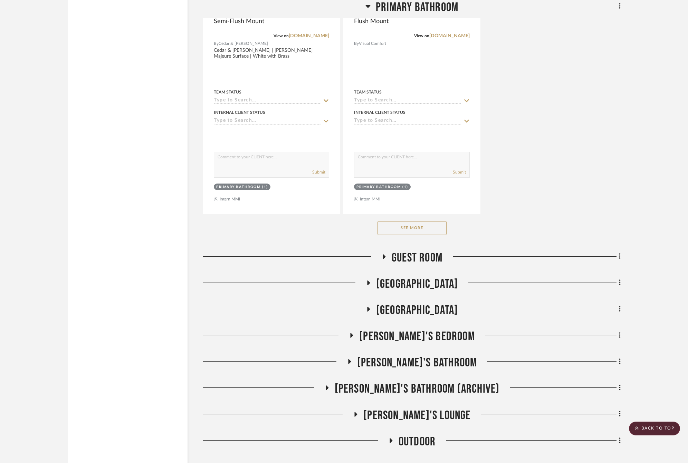
click at [405, 232] on button "See More" at bounding box center [411, 228] width 69 height 14
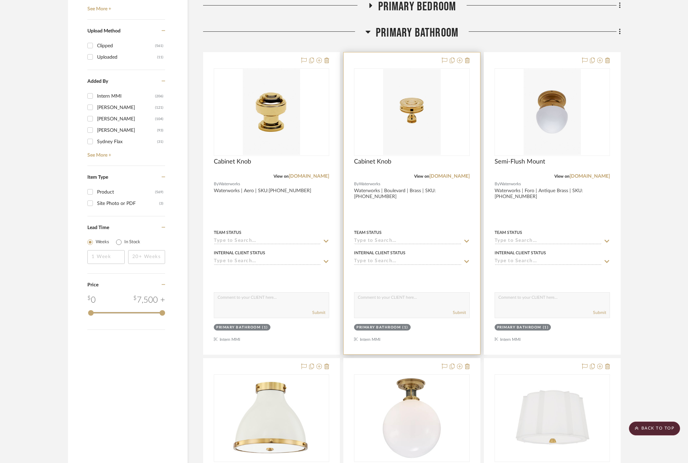
scroll to position [876, 0]
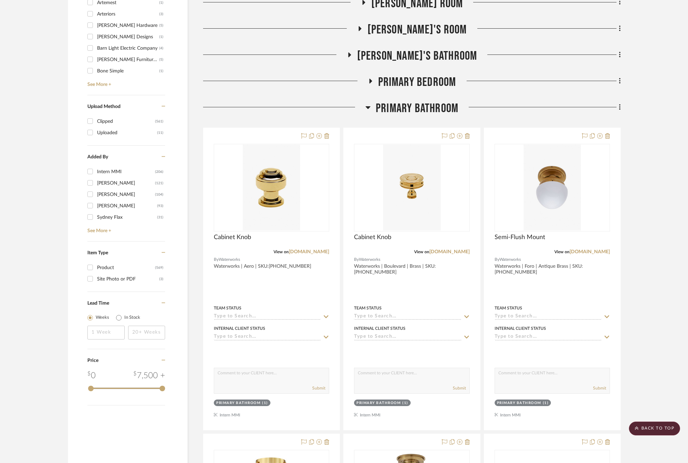
click at [412, 108] on span "Primary Bathroom" at bounding box center [417, 108] width 83 height 15
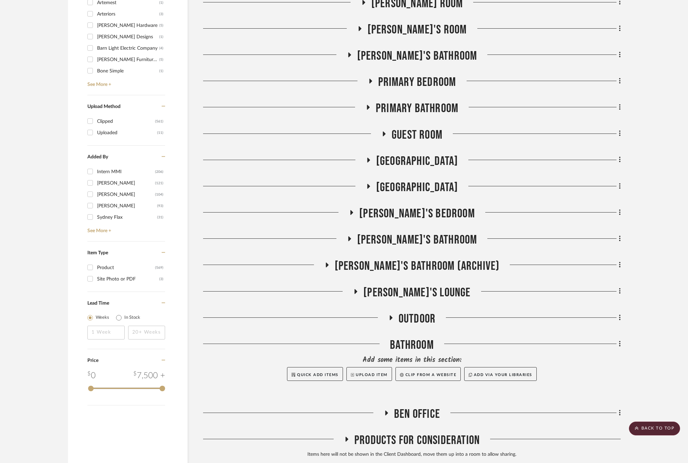
click at [411, 79] on span "Primary Bedroom" at bounding box center [417, 82] width 78 height 15
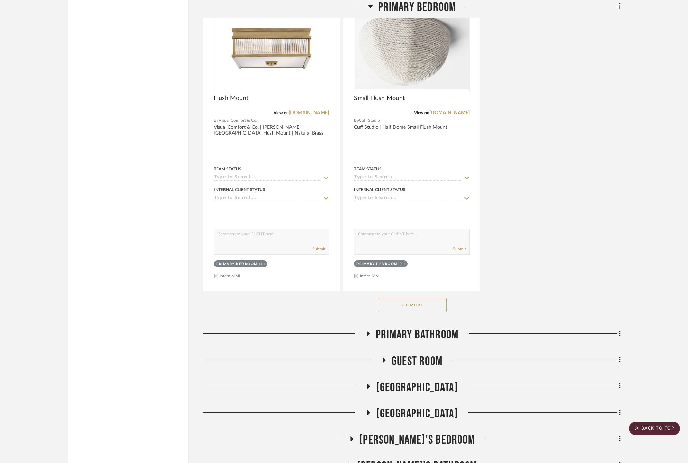
scroll to position [1756, 0]
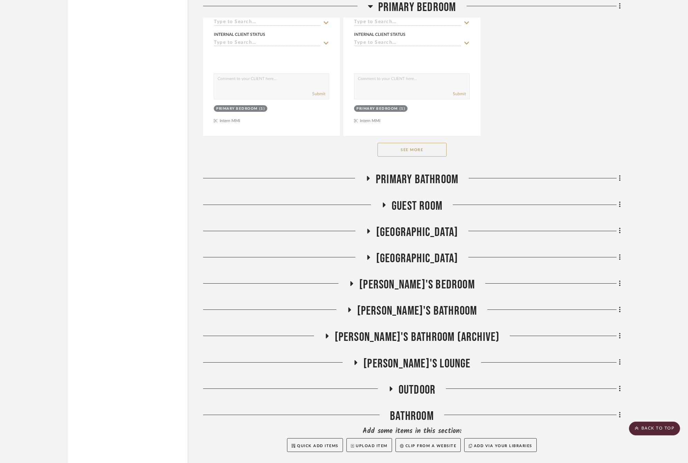
click at [420, 155] on button "See More" at bounding box center [411, 150] width 69 height 14
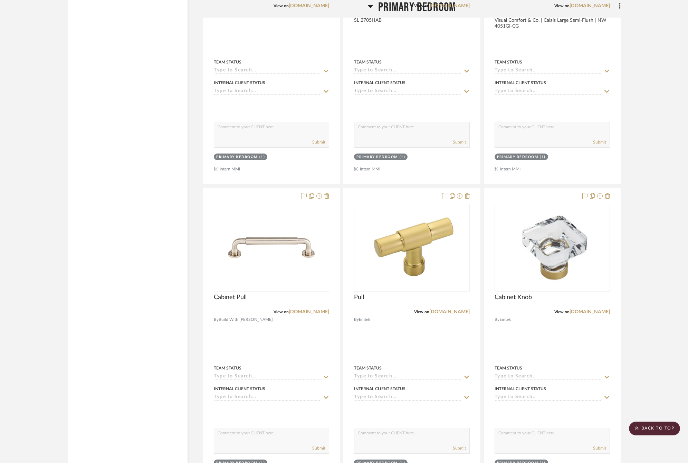
scroll to position [2844, 0]
